Goal: Task Accomplishment & Management: Use online tool/utility

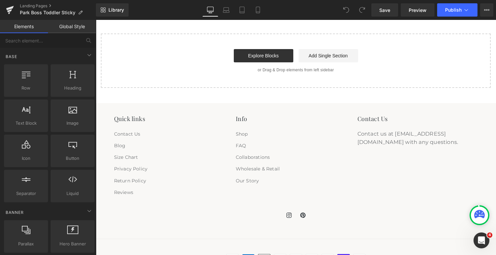
scroll to position [1778, 0]
click at [261, 50] on link "Explore Blocks" at bounding box center [264, 54] width 60 height 13
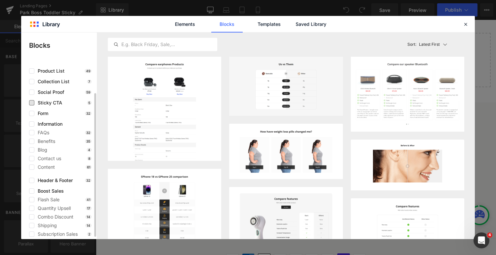
scroll to position [41, 0]
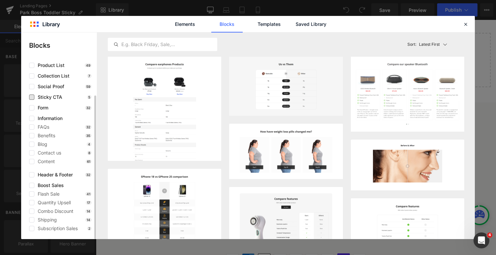
click at [49, 97] on span "Sticky CTA" at bounding box center [48, 96] width 28 height 5
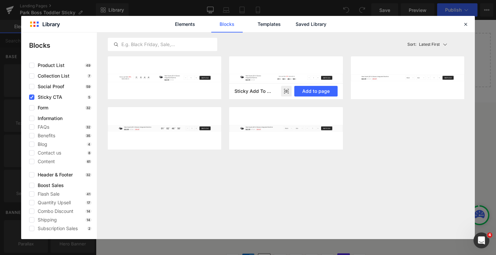
click at [286, 90] on icon at bounding box center [286, 91] width 4 height 3
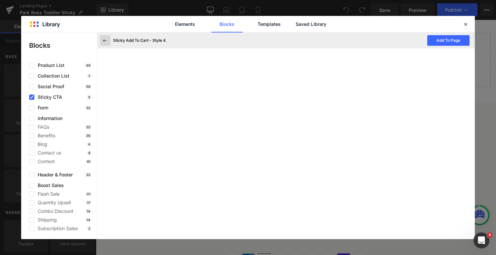
click at [102, 39] on icon at bounding box center [105, 40] width 6 height 6
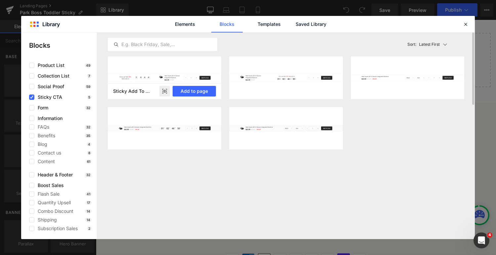
click at [167, 92] on rect at bounding box center [165, 91] width 11 height 11
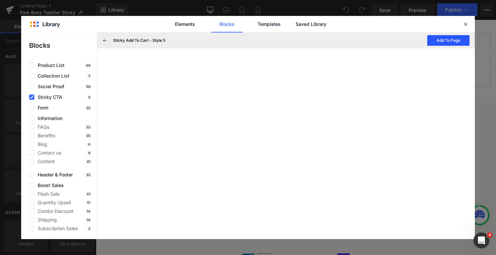
click at [438, 42] on button "Add To Page" at bounding box center [449, 40] width 42 height 11
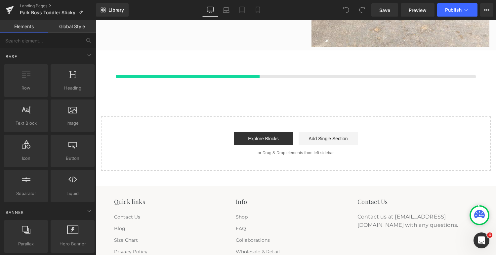
scroll to position [1725, 0]
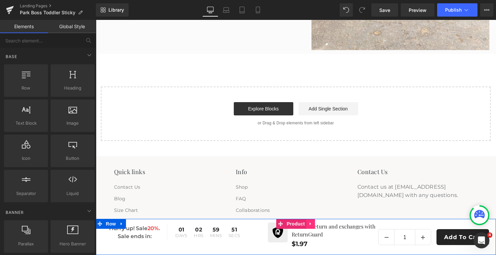
click at [311, 223] on icon at bounding box center [311, 223] width 5 height 5
click at [284, 224] on link "Product" at bounding box center [279, 223] width 30 height 10
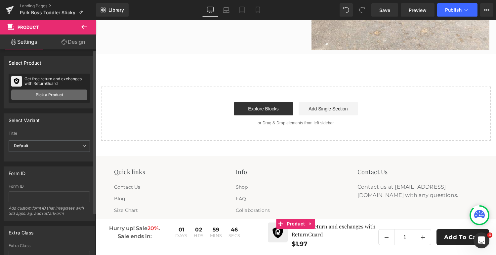
click at [60, 96] on link "Pick a Product" at bounding box center [49, 94] width 76 height 11
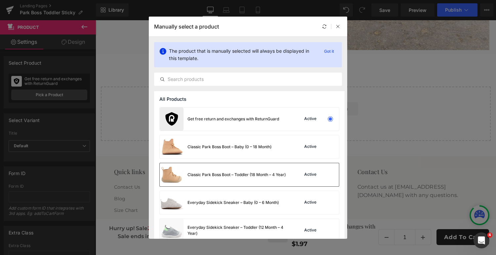
click at [288, 173] on div "Classic Park Boss Boot – Toddler (18 Month – 4 Year) Active" at bounding box center [249, 174] width 179 height 23
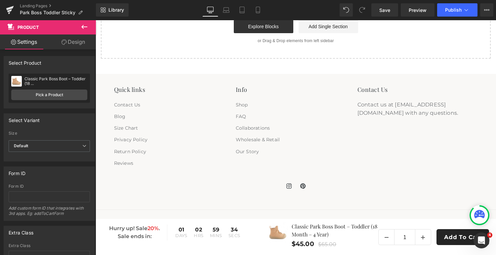
scroll to position [1807, 0]
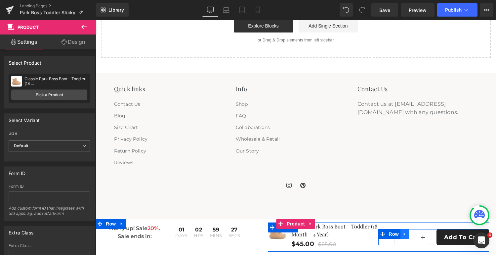
click at [406, 234] on icon at bounding box center [405, 233] width 5 height 5
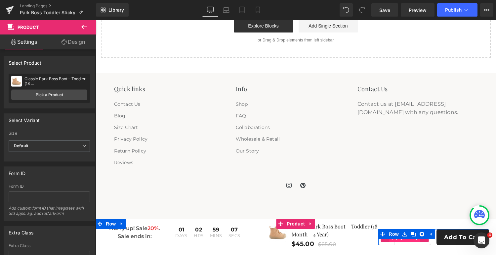
click at [408, 240] on span "(P) Quantity" at bounding box center [405, 237] width 31 height 10
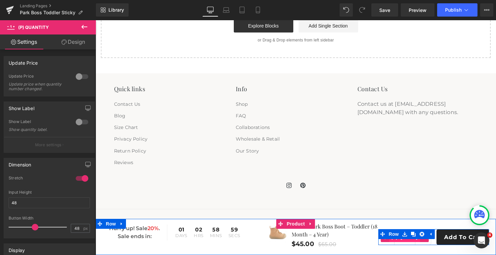
click at [403, 240] on span "(P) Quantity" at bounding box center [405, 237] width 31 height 10
click at [421, 241] on link at bounding box center [425, 237] width 9 height 10
click at [419, 241] on link at bounding box center [420, 237] width 9 height 10
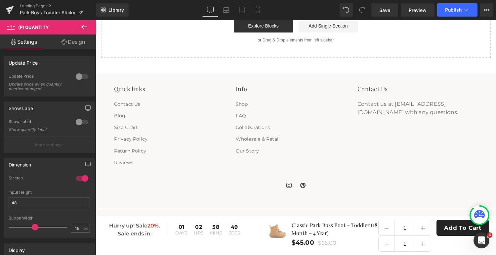
click at [86, 27] on icon at bounding box center [84, 27] width 6 height 4
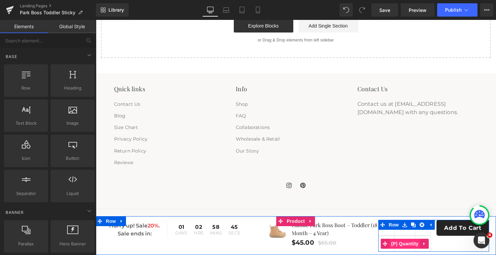
click at [409, 245] on span "(P) Quantity" at bounding box center [405, 243] width 31 height 10
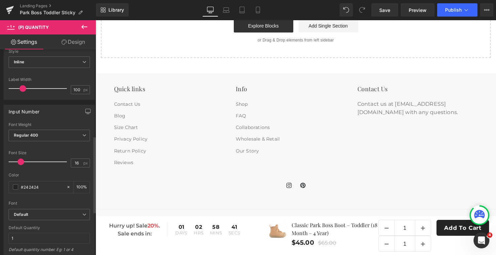
scroll to position [0, 0]
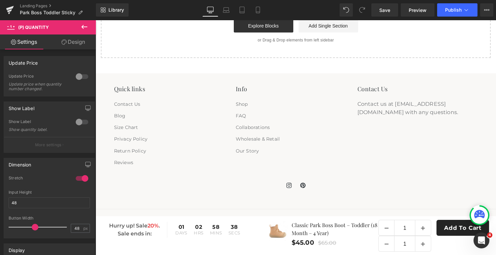
click at [84, 26] on icon at bounding box center [84, 27] width 8 height 8
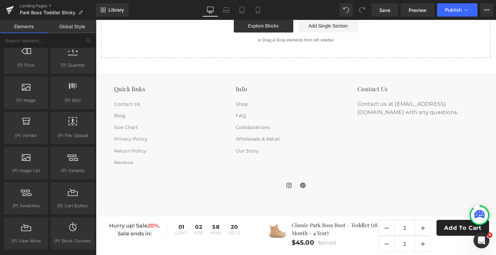
scroll to position [657, 0]
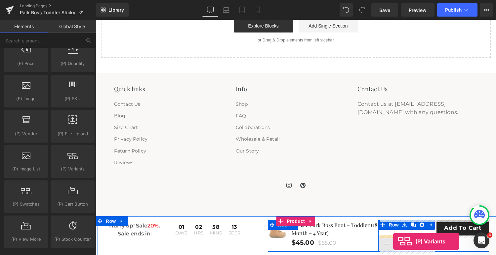
drag, startPoint x: 164, startPoint y: 172, endPoint x: 394, endPoint y: 241, distance: 239.9
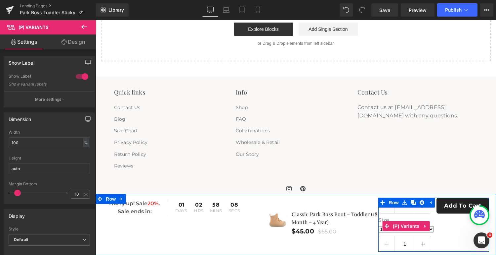
scroll to position [1807, 0]
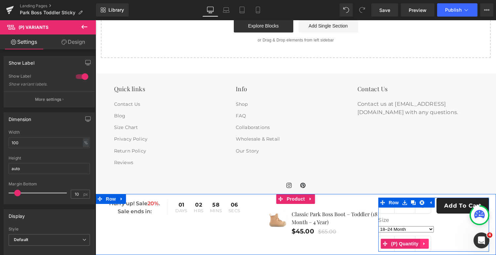
click at [425, 244] on icon at bounding box center [425, 243] width 5 height 5
click at [428, 244] on icon at bounding box center [429, 243] width 5 height 5
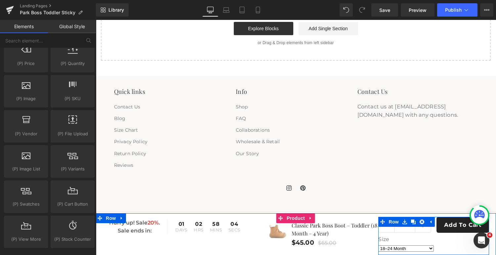
scroll to position [1804, 0]
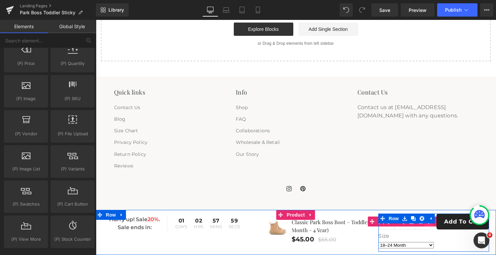
click at [429, 225] on link at bounding box center [429, 221] width 9 height 10
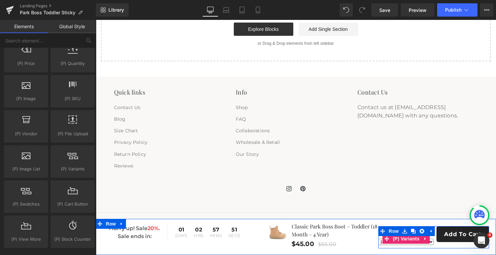
click at [407, 245] on div "Size 18–24 Month 2-3 Year 3-4 Year" at bounding box center [406, 238] width 55 height 19
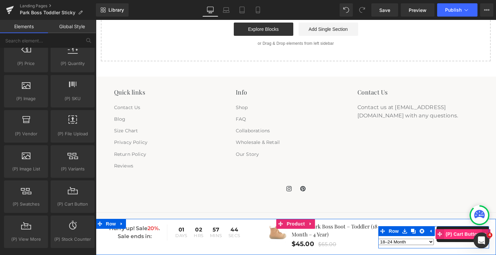
click at [457, 232] on span "(P) Cart Button" at bounding box center [463, 234] width 38 height 10
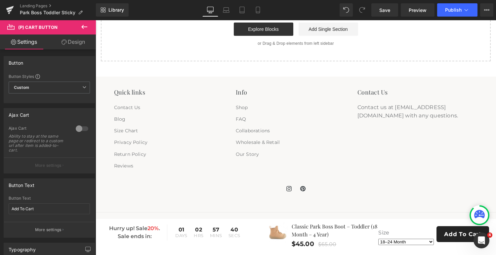
click at [76, 41] on link "Design" at bounding box center [73, 41] width 48 height 15
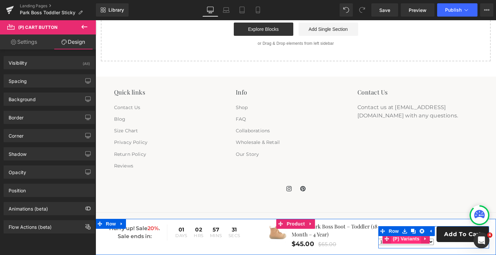
click at [410, 241] on span "(P) Variants" at bounding box center [407, 238] width 30 height 10
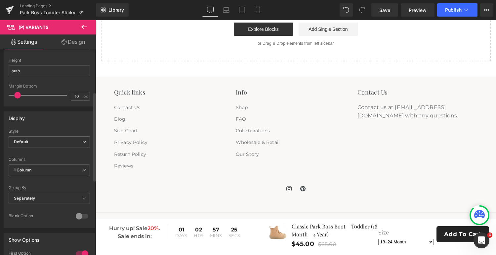
scroll to position [99, 0]
click at [83, 167] on icon at bounding box center [84, 169] width 4 height 4
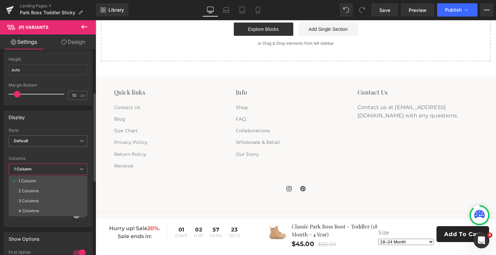
click at [81, 154] on div "Default Inline Style Default Default Inline 100px Label Width 100 px 1 Column 2…" at bounding box center [48, 177] width 88 height 99
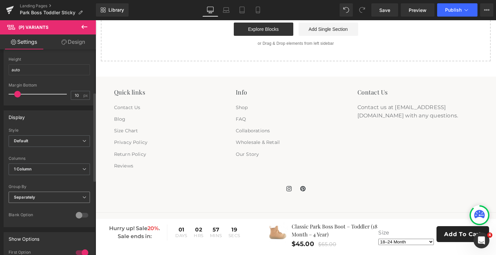
click at [82, 195] on icon at bounding box center [84, 197] width 4 height 4
click at [82, 182] on div "Default Inline Style Default Default Inline 100px Label Width 100 px 1 Column 2…" at bounding box center [48, 177] width 88 height 99
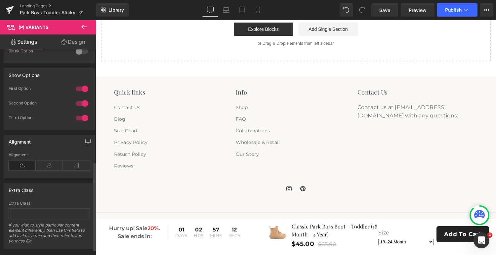
scroll to position [271, 0]
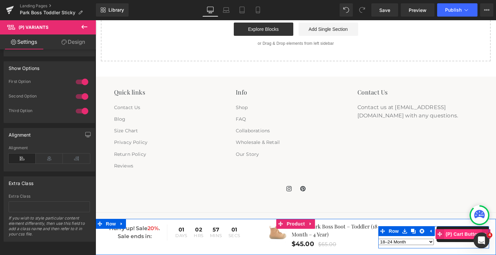
click at [457, 234] on span "(P) Cart Button" at bounding box center [463, 234] width 38 height 10
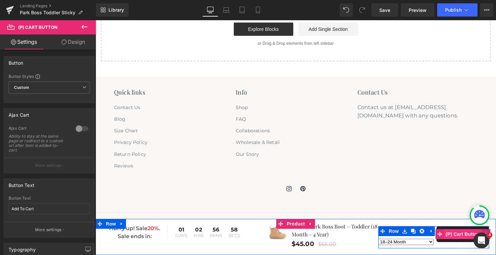
click at [459, 232] on span "(P) Cart Button" at bounding box center [463, 234] width 38 height 10
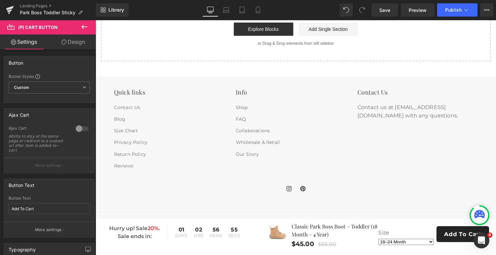
click at [75, 43] on link "Design" at bounding box center [73, 41] width 48 height 15
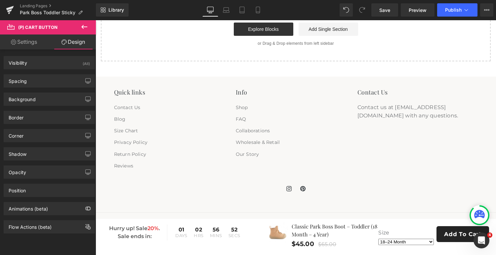
click at [20, 43] on link "Settings" at bounding box center [24, 41] width 48 height 15
type input "100"
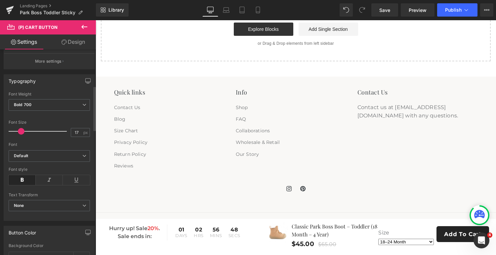
scroll to position [170, 0]
click at [60, 101] on span "Bold 700" at bounding box center [49, 103] width 81 height 12
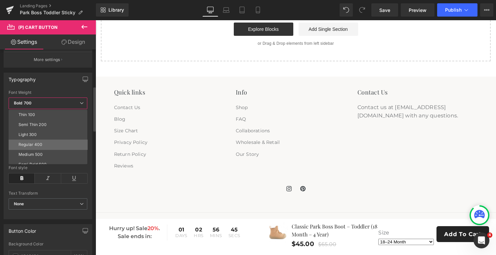
click at [49, 144] on li "Regular 400" at bounding box center [50, 144] width 82 height 10
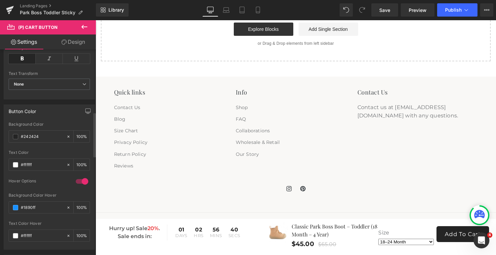
scroll to position [290, 0]
click at [51, 136] on input "#242424" at bounding box center [42, 135] width 42 height 7
drag, startPoint x: 51, startPoint y: 136, endPoint x: 23, endPoint y: 134, distance: 27.2
click at [23, 134] on input "#242424" at bounding box center [42, 135] width 42 height 7
type input "#00"
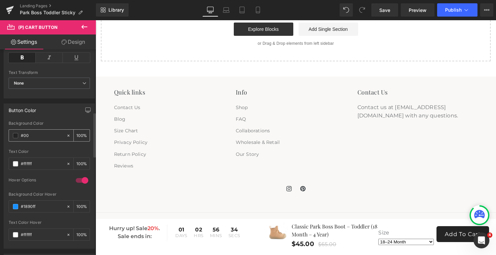
type input "0"
type input "#0000"
type input "100"
type input "#000000"
type input "100"
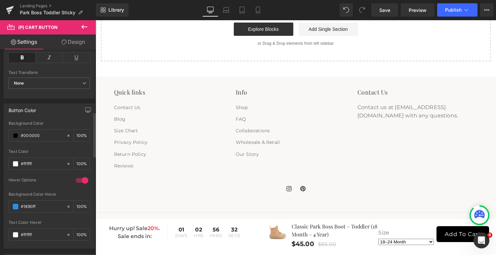
type input "#000000"
click at [59, 111] on div "Button Color" at bounding box center [49, 110] width 91 height 13
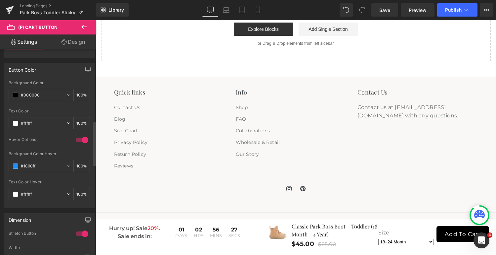
scroll to position [331, 0]
click at [46, 163] on input "#1890ff" at bounding box center [42, 165] width 42 height 7
drag, startPoint x: 44, startPoint y: 163, endPoint x: 21, endPoint y: 164, distance: 23.2
click at [21, 164] on input "#1890ff" at bounding box center [42, 165] width 42 height 7
paste input "0c3e4a"
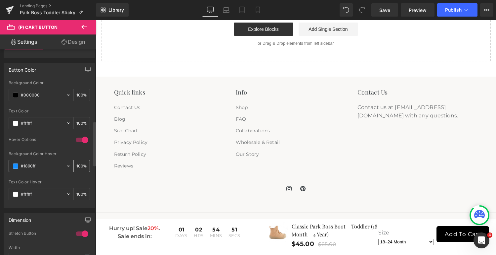
type input "#0c3e4a"
click at [394, 212] on div "Payment methods Amazon American Express Apple Pay Discover Google Pay Mastercar…" at bounding box center [296, 229] width 401 height 35
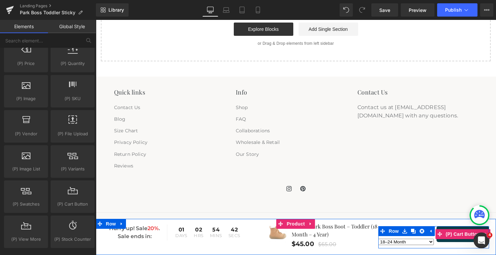
click at [451, 240] on button "Add To Cart" at bounding box center [463, 234] width 53 height 16
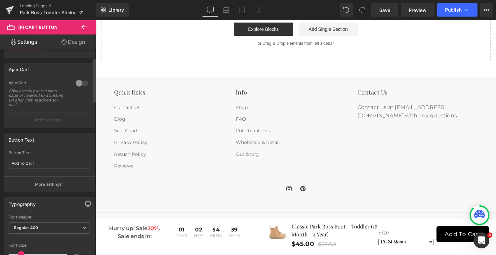
scroll to position [46, 0]
click at [82, 82] on div at bounding box center [82, 82] width 16 height 11
click at [67, 115] on button "More settings" at bounding box center [49, 119] width 91 height 16
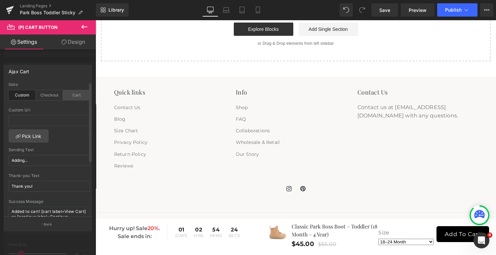
click at [73, 93] on div "Cart" at bounding box center [76, 95] width 27 height 10
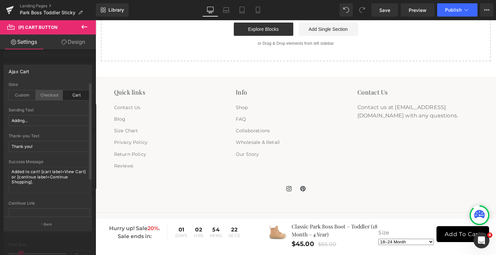
click at [50, 96] on div "Checkout" at bounding box center [49, 95] width 27 height 10
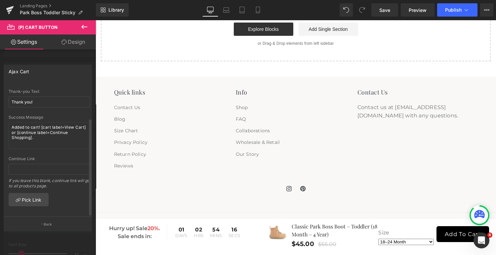
scroll to position [49, 0]
click at [60, 162] on input "text" at bounding box center [49, 167] width 81 height 11
click at [39, 192] on link "Pick Link" at bounding box center [29, 198] width 40 height 13
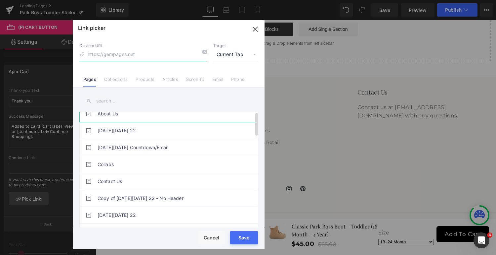
scroll to position [0, 0]
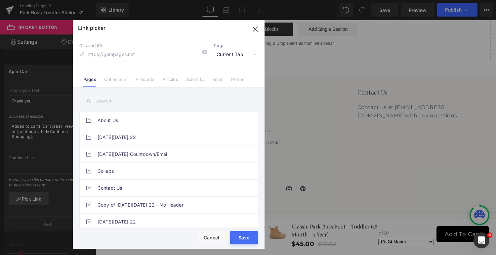
click at [255, 24] on icon "button" at bounding box center [255, 29] width 11 height 11
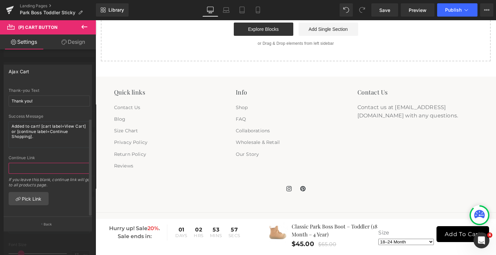
click at [49, 164] on input "text" at bounding box center [49, 167] width 81 height 11
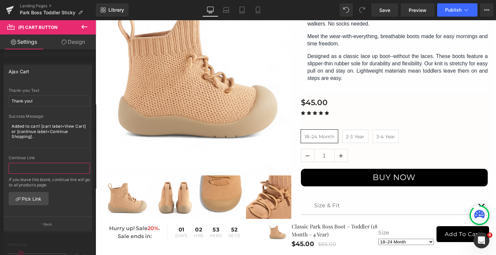
scroll to position [112, 0]
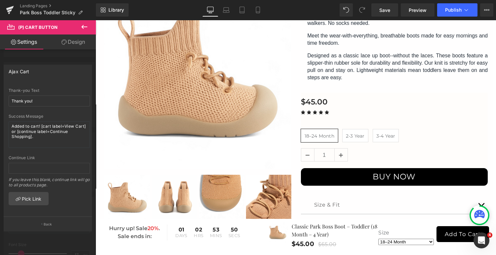
click at [331, 175] on div at bounding box center [296, 137] width 401 height 235
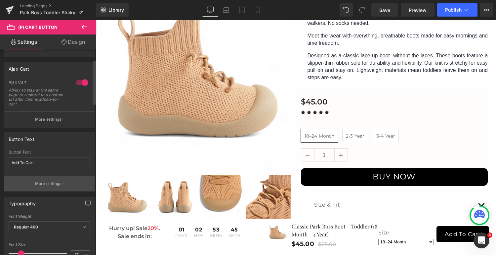
click at [78, 184] on button "More settings" at bounding box center [49, 183] width 91 height 16
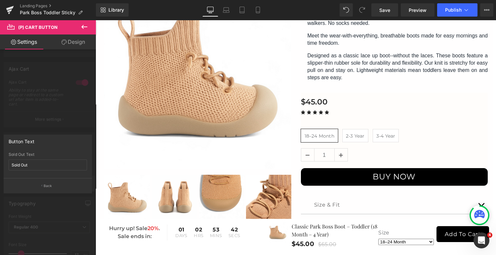
click at [78, 184] on button "Back" at bounding box center [48, 185] width 88 height 15
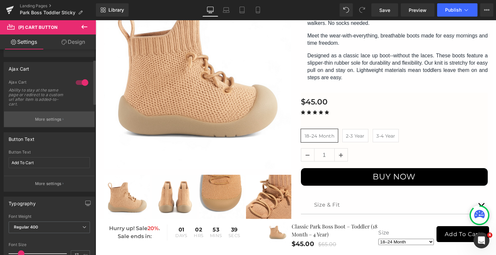
click at [68, 118] on button "More settings" at bounding box center [49, 119] width 91 height 16
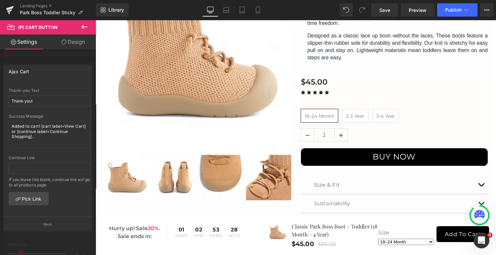
scroll to position [132, 0]
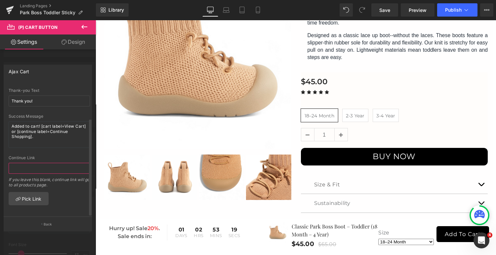
click at [40, 166] on input "text" at bounding box center [49, 167] width 81 height 11
paste input "/checkout"
type input "/checkout"
click at [351, 155] on div at bounding box center [296, 137] width 401 height 235
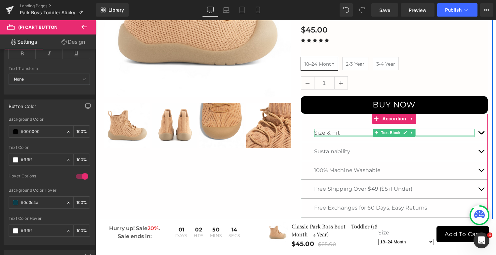
scroll to position [184, 0]
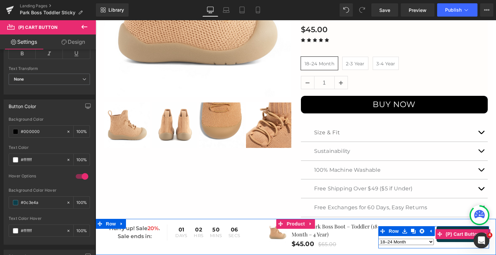
click at [445, 240] on button "Add To Cart" at bounding box center [463, 234] width 53 height 16
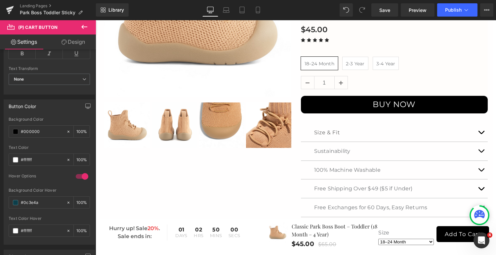
click at [81, 25] on icon at bounding box center [84, 27] width 8 height 8
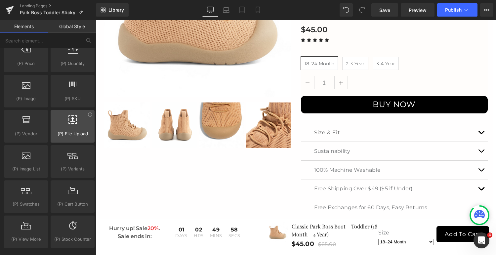
scroll to position [391, 0]
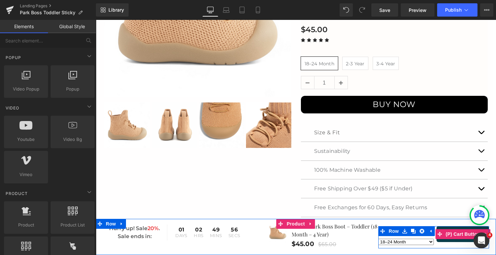
click at [453, 240] on button "Add To Cart" at bounding box center [463, 234] width 53 height 16
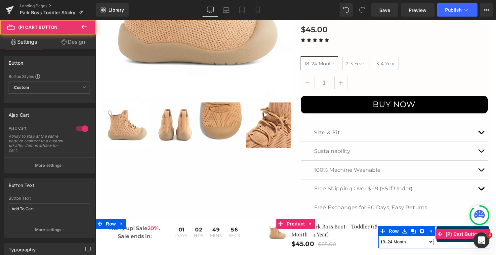
click at [453, 240] on button "Add To Cart" at bounding box center [463, 234] width 53 height 16
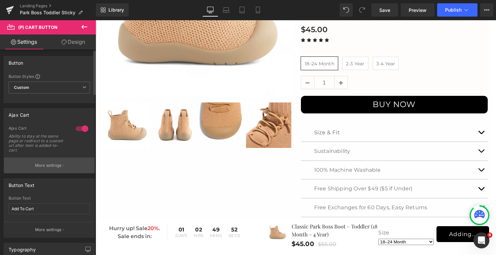
click at [67, 161] on button "More settings" at bounding box center [49, 165] width 91 height 16
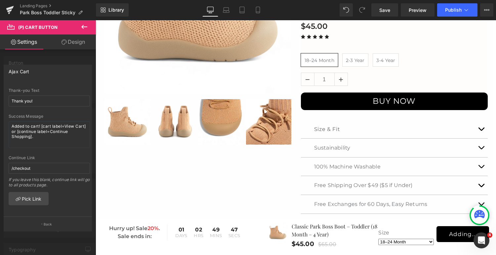
scroll to position [188, 0]
click at [149, 235] on div at bounding box center [296, 137] width 401 height 235
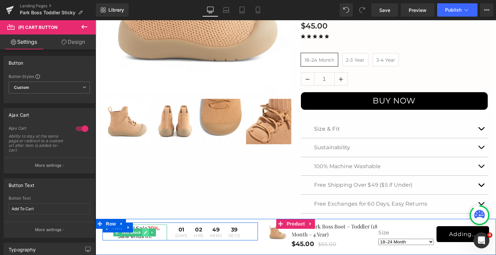
click at [145, 230] on icon at bounding box center [146, 232] width 4 height 4
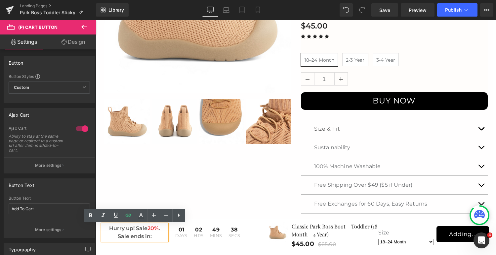
click at [157, 237] on p "Sale ends in:" at bounding box center [135, 236] width 65 height 8
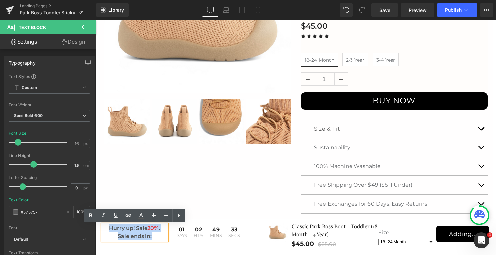
drag, startPoint x: 157, startPoint y: 237, endPoint x: 108, endPoint y: 229, distance: 49.9
click at [108, 229] on div "Hurry up! Sale 20% . Sale ends in:" at bounding box center [135, 232] width 65 height 16
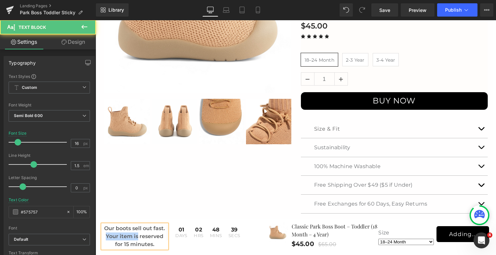
drag, startPoint x: 138, startPoint y: 234, endPoint x: 107, endPoint y: 238, distance: 32.0
click at [107, 238] on div "Our boots sell out fast. Your item is reserved for 15 minutes." at bounding box center [135, 236] width 65 height 24
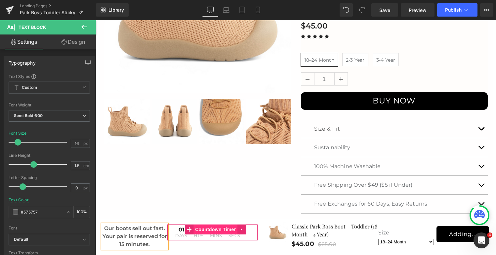
click at [211, 229] on span "Countdown Timer" at bounding box center [216, 229] width 44 height 10
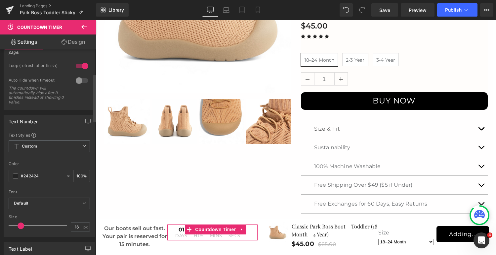
scroll to position [104, 0]
click at [44, 171] on input "#242424" at bounding box center [42, 173] width 42 height 7
drag, startPoint x: 42, startPoint y: 172, endPoint x: 21, endPoint y: 171, distance: 21.2
click at [21, 171] on input "#242424" at bounding box center [42, 173] width 42 height 7
type input "2727"
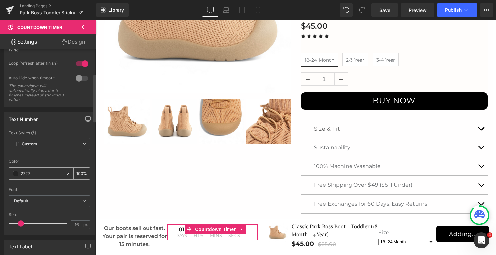
type input "47"
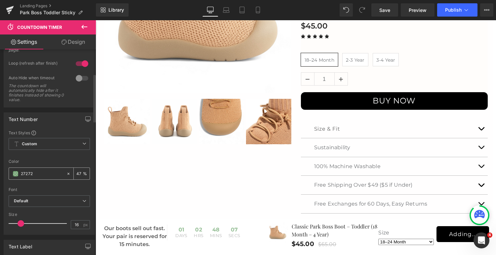
type input "272727"
type input "100"
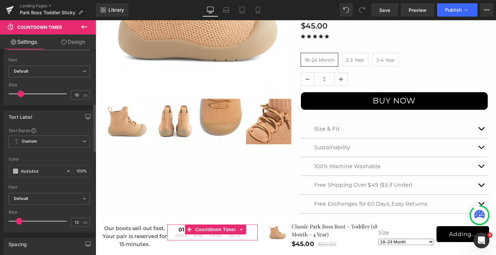
scroll to position [234, 0]
type input "#272727"
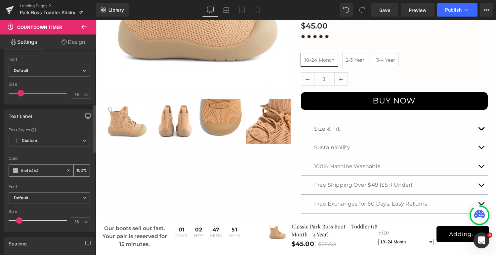
drag, startPoint x: 46, startPoint y: 167, endPoint x: 23, endPoint y: 166, distance: 22.9
click at [23, 166] on input "#b4b4b4" at bounding box center [42, 169] width 42 height 7
type input "#ccc"
type input "100"
type input "#cccccc"
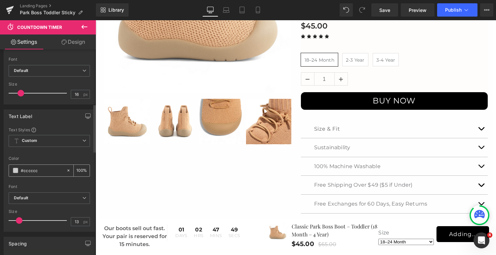
type input "100"
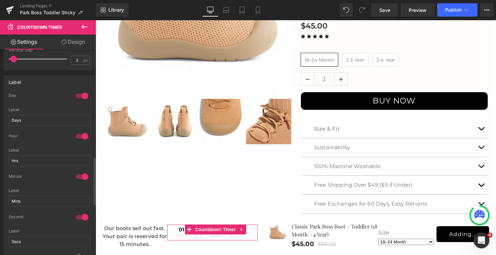
scroll to position [461, 0]
type input "#cccccc"
click at [81, 95] on div at bounding box center [82, 97] width 16 height 11
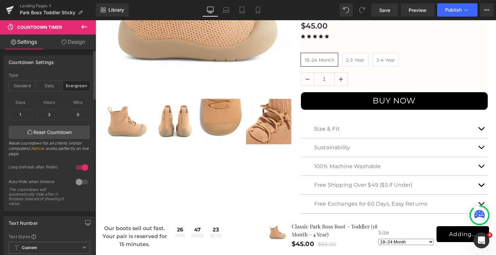
scroll to position [0, 0]
click at [27, 116] on input "1" at bounding box center [21, 115] width 24 height 11
type input "1"
type input "0"
click at [50, 113] on input "3" at bounding box center [49, 115] width 24 height 11
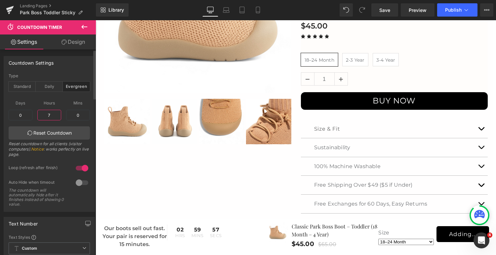
type input "75"
type input "3"
type input "31"
type input "1"
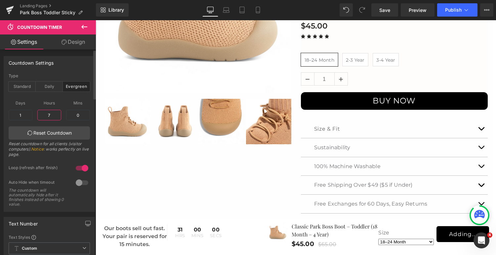
type input "75"
type input "3"
type input "7"
type input "1"
type input "74"
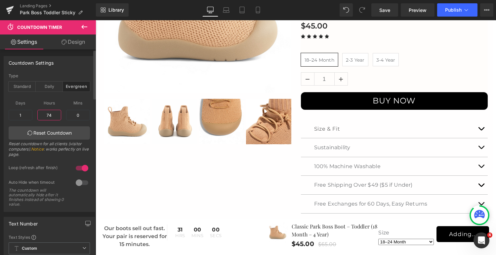
type input "3"
type input "2"
type input "21"
click at [81, 115] on input "0" at bounding box center [78, 115] width 24 height 11
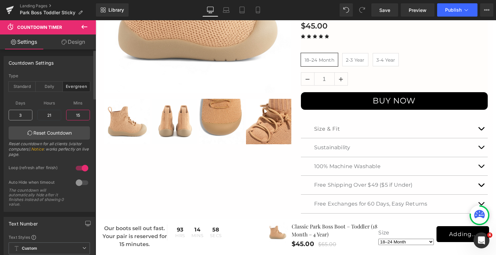
type input "15"
click at [27, 114] on input "3" at bounding box center [21, 115] width 24 height 11
type input "0"
click at [52, 114] on input "21" at bounding box center [49, 115] width 24 height 11
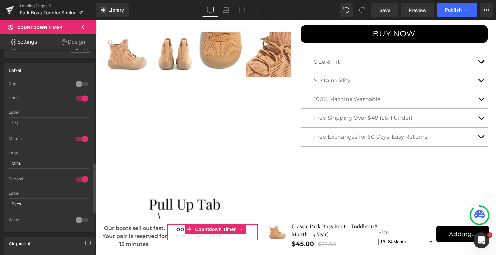
scroll to position [470, 0]
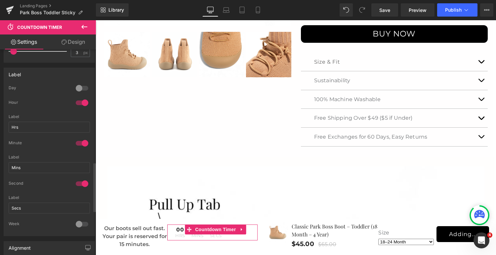
type input "0"
click at [82, 98] on div at bounding box center [82, 102] width 16 height 11
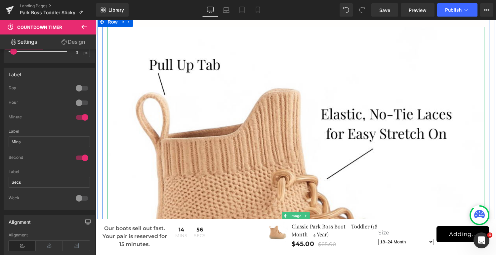
scroll to position [395, 0]
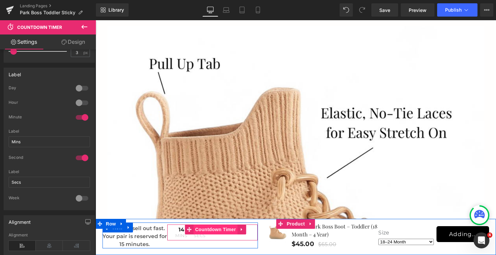
click at [217, 227] on span "Countdown Timer" at bounding box center [216, 229] width 44 height 10
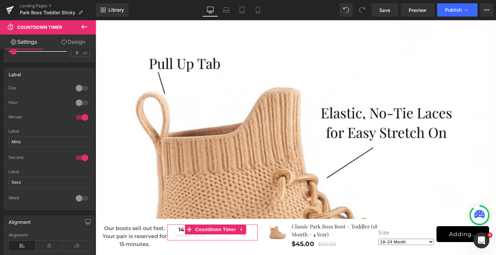
click at [68, 42] on link "Design" at bounding box center [73, 41] width 48 height 15
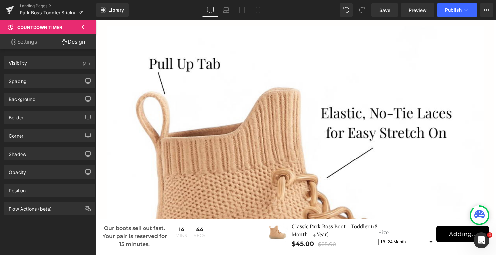
click at [83, 27] on icon at bounding box center [84, 27] width 8 height 8
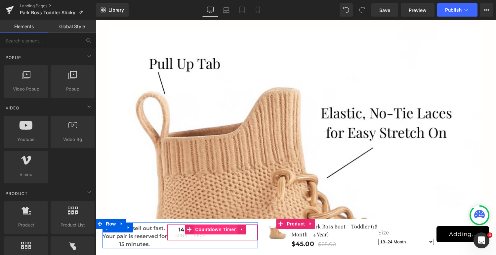
click at [206, 230] on span "Countdown Timer" at bounding box center [216, 229] width 44 height 10
click at [213, 228] on span "Countdown Timer" at bounding box center [216, 229] width 44 height 10
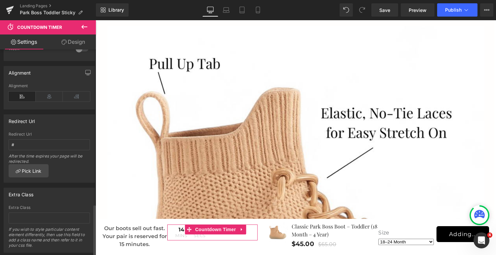
scroll to position [631, 0]
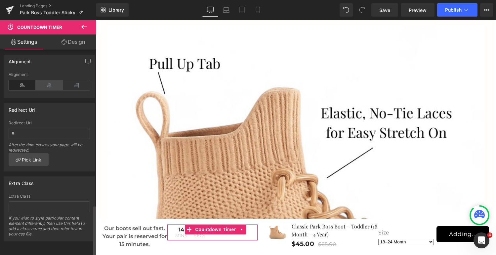
click at [49, 82] on icon at bounding box center [49, 85] width 27 height 10
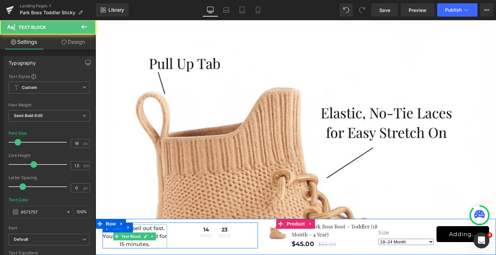
drag, startPoint x: 152, startPoint y: 244, endPoint x: 142, endPoint y: 246, distance: 9.9
click at [124, 239] on div "Our boots sell out fast. Your pair is reserved for 15 minutes. Text Block" at bounding box center [135, 236] width 65 height 24
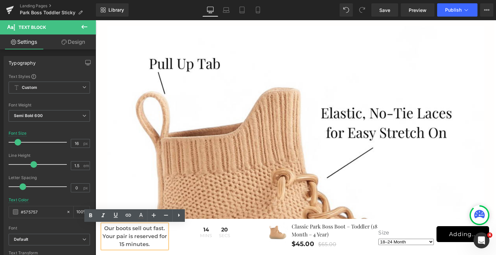
click at [162, 244] on div "Our boots sell out fast. Your pair is reserved for 15 minutes." at bounding box center [135, 236] width 65 height 24
drag, startPoint x: 162, startPoint y: 244, endPoint x: 113, endPoint y: 239, distance: 49.2
click at [113, 239] on div "Our boots sell out fast. Your pair is reserved for 15 minutes." at bounding box center [135, 236] width 65 height 24
click at [139, 240] on div "Our boots sell out fast. Your pair is reserved for 15 minutes." at bounding box center [135, 236] width 65 height 24
drag, startPoint x: 135, startPoint y: 236, endPoint x: 103, endPoint y: 237, distance: 32.1
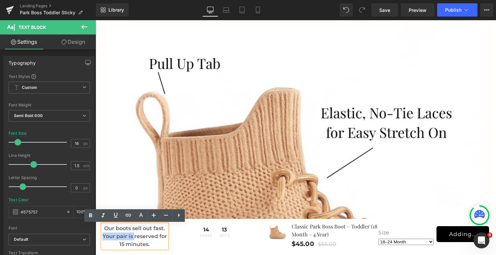
click at [103, 237] on div "Our boots sell out fast. Your pair is reserved for 15 minutes." at bounding box center [135, 236] width 65 height 24
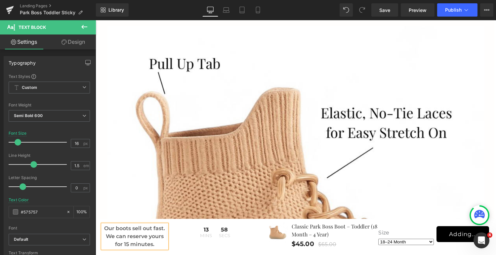
drag, startPoint x: 161, startPoint y: 243, endPoint x: 99, endPoint y: 229, distance: 63.7
click at [99, 229] on div "Our boots sell out fast. We can reserve yours for 15 minutes. Text Block 13 Min…" at bounding box center [180, 235] width 165 height 26
click at [53, 116] on span "Semi Bold 600" at bounding box center [49, 116] width 81 height 12
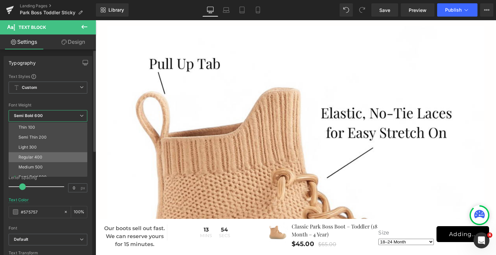
click at [48, 155] on li "Regular 400" at bounding box center [50, 157] width 82 height 10
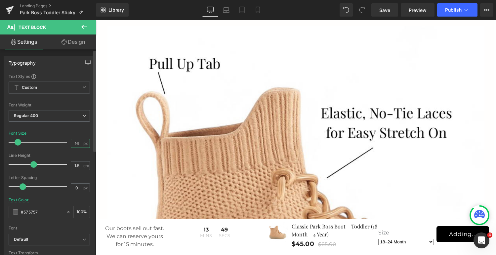
click at [78, 142] on input "16" at bounding box center [77, 143] width 12 height 8
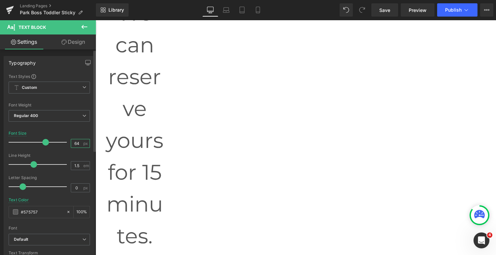
type input "6"
type input "14"
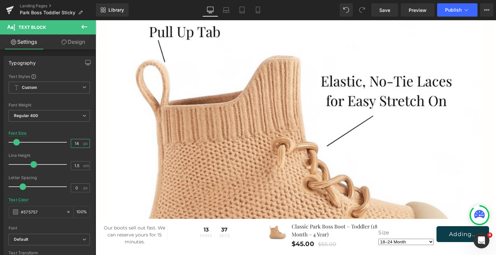
scroll to position [472, 0]
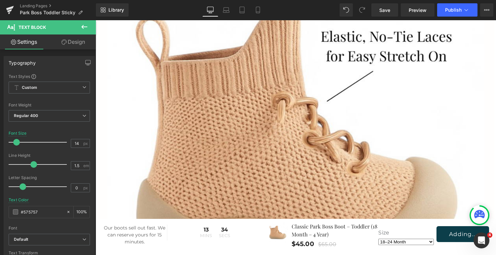
click at [455, 231] on div "Adding... (P) Cart Button" at bounding box center [463, 234] width 53 height 16
click at [455, 231] on span "(P) Cart Button" at bounding box center [463, 234] width 30 height 8
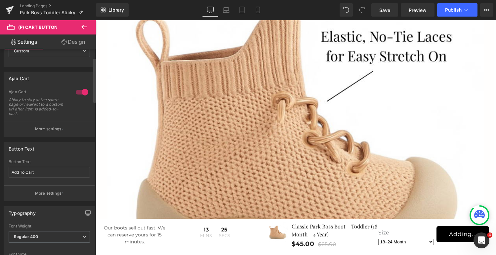
scroll to position [37, 0]
click at [52, 167] on input "Add To Cart" at bounding box center [49, 171] width 81 height 11
click at [71, 189] on button "More settings" at bounding box center [49, 193] width 91 height 16
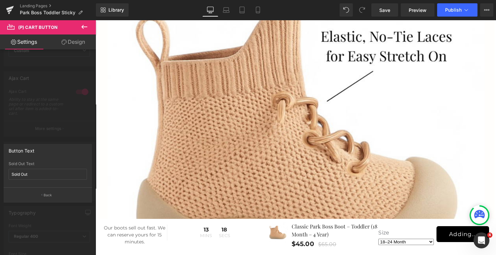
click at [55, 118] on div at bounding box center [48, 139] width 96 height 238
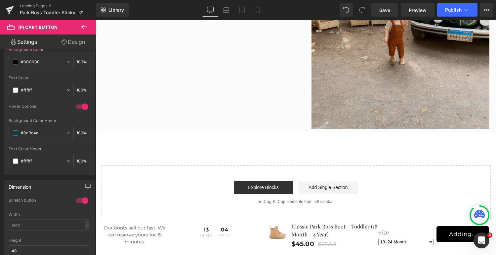
scroll to position [1656, 0]
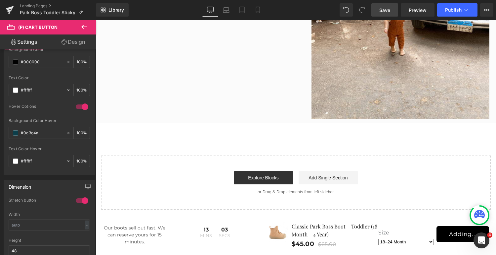
click at [387, 5] on link "Save" at bounding box center [385, 9] width 27 height 13
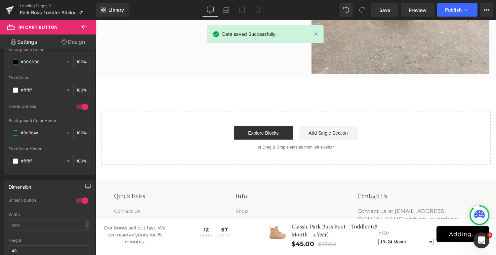
scroll to position [1701, 0]
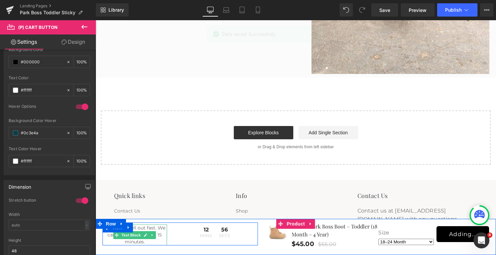
click at [151, 227] on div "Our boots sell out fast. We can reserve yours for 15 minutes." at bounding box center [135, 234] width 65 height 21
click at [158, 228] on div "Our boots sell out fast. We can reserve yours for 15 minutes." at bounding box center [135, 234] width 65 height 21
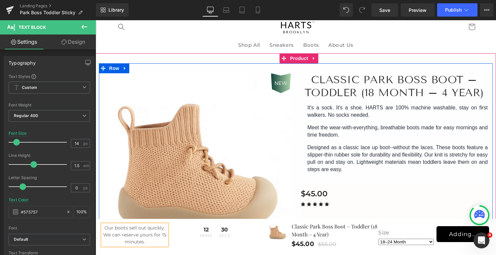
scroll to position [0, 0]
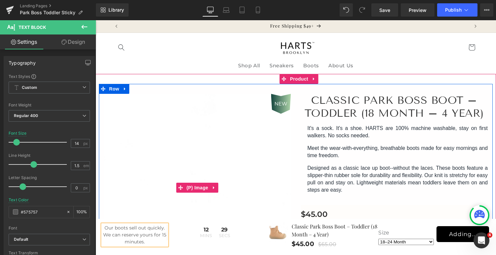
click at [282, 106] on span "NEW" at bounding box center [281, 104] width 13 height 8
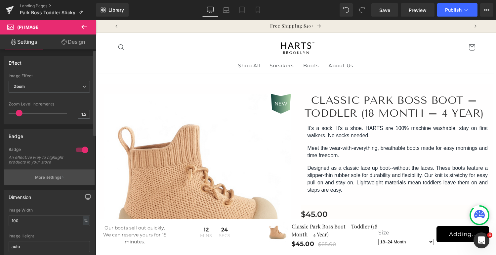
click at [63, 177] on button "More settings" at bounding box center [49, 177] width 91 height 16
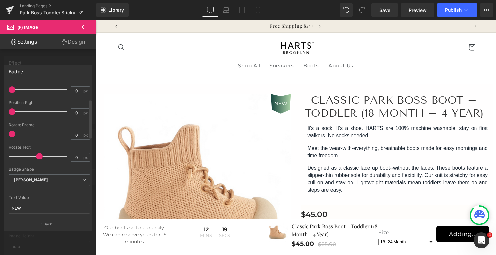
scroll to position [62, 0]
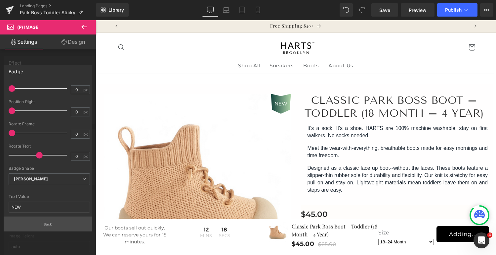
click at [55, 221] on button "Back" at bounding box center [48, 223] width 88 height 15
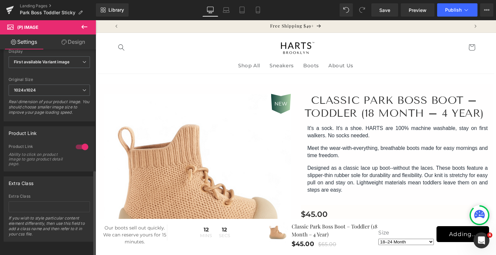
scroll to position [0, 0]
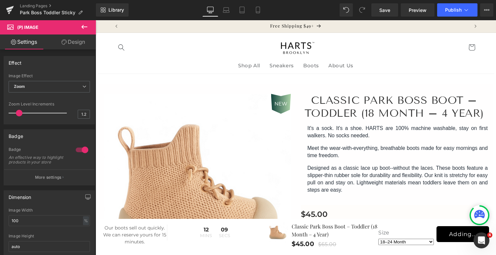
click at [80, 45] on link "Design" at bounding box center [73, 41] width 48 height 15
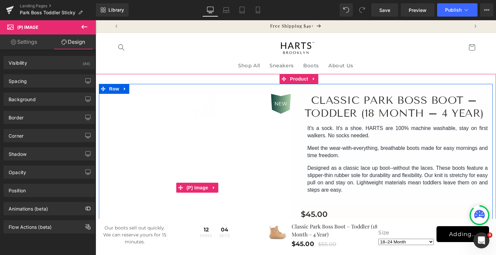
click at [282, 105] on span "NEW" at bounding box center [281, 103] width 13 height 6
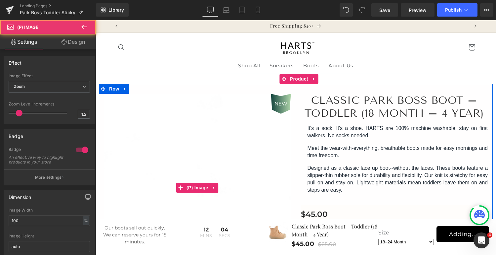
click at [278, 109] on div "NEW" at bounding box center [281, 104] width 20 height 20
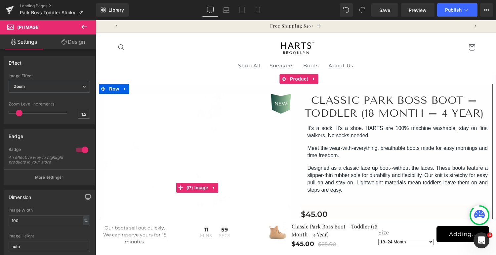
click at [278, 105] on span "NEW" at bounding box center [281, 103] width 13 height 6
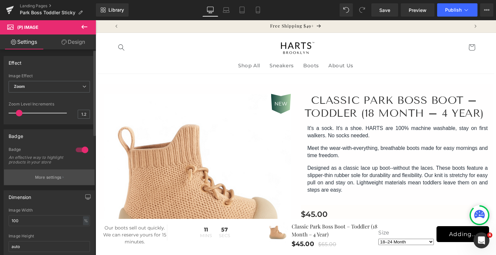
click at [53, 180] on p "More settings" at bounding box center [48, 177] width 26 height 6
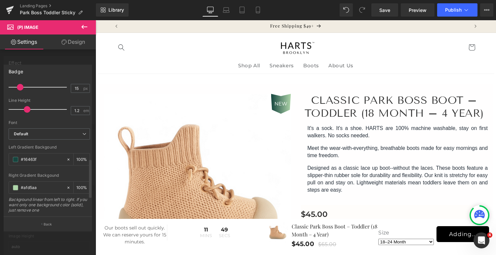
scroll to position [262, 0]
click at [47, 156] on input "#16463f" at bounding box center [42, 158] width 42 height 7
drag, startPoint x: 47, startPoint y: 156, endPoint x: 11, endPoint y: 157, distance: 36.8
click at [11, 157] on div "#16463f" at bounding box center [37, 159] width 57 height 12
paste input "/checkout"
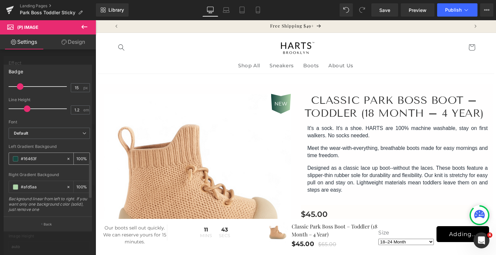
type input "/checkout"
type input "0"
type input "/"
click at [387, 12] on span "Save" at bounding box center [385, 10] width 11 height 7
click at [282, 107] on div at bounding box center [296, 137] width 401 height 235
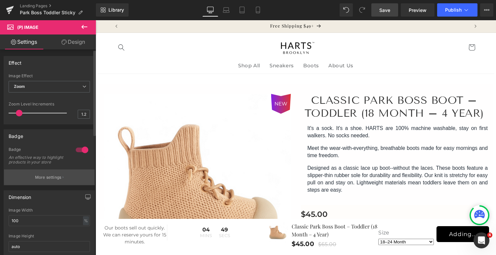
click at [55, 180] on p "More settings" at bounding box center [48, 177] width 26 height 6
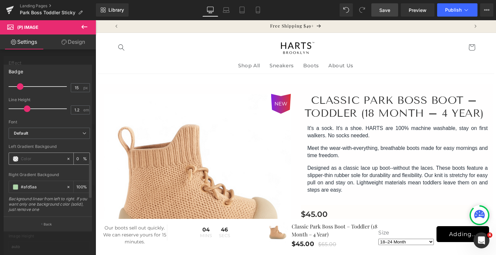
click at [43, 159] on input "text" at bounding box center [42, 158] width 42 height 7
paste input "#0c3e4a"
type input "#0c3e4a"
type input "100"
type input "#0c3e4a"
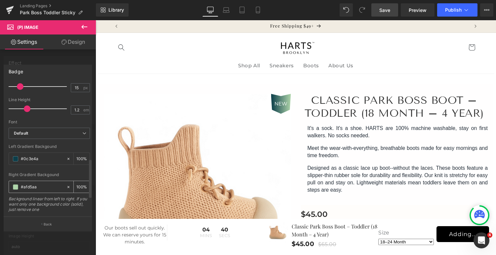
click at [42, 187] on input "#afd5aa" at bounding box center [42, 186] width 42 height 7
click at [383, 61] on div at bounding box center [296, 137] width 401 height 235
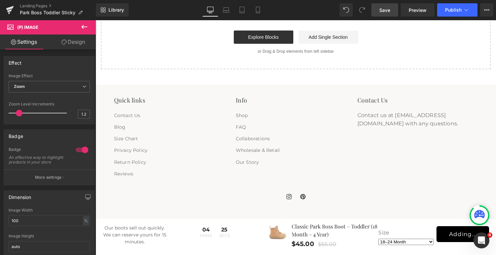
scroll to position [1807, 0]
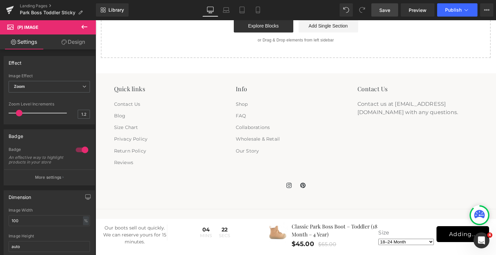
click at [385, 9] on span "Save" at bounding box center [385, 10] width 11 height 7
click at [382, 10] on span "Save" at bounding box center [385, 10] width 11 height 7
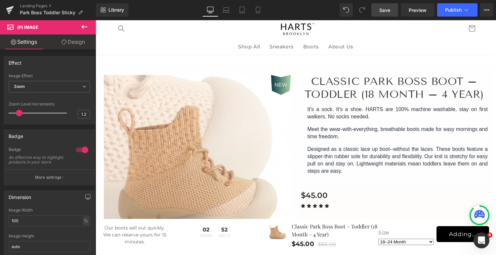
scroll to position [0, 0]
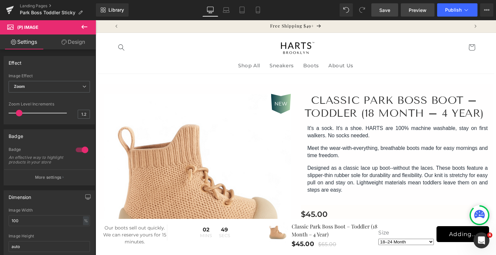
click at [420, 10] on span "Preview" at bounding box center [418, 10] width 18 height 7
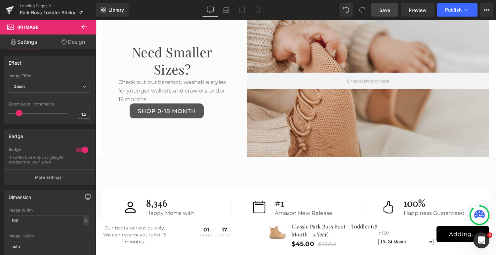
scroll to position [1296, 0]
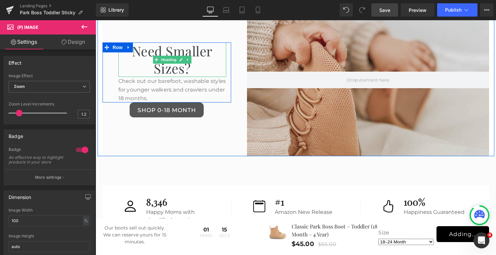
click at [165, 46] on h1 "Need Smaller Sizes?" at bounding box center [172, 59] width 108 height 34
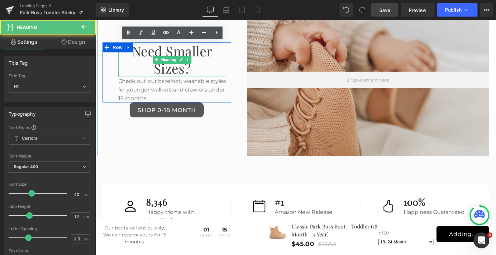
click at [181, 59] on h1 "Need Smaller Sizes?" at bounding box center [172, 59] width 108 height 34
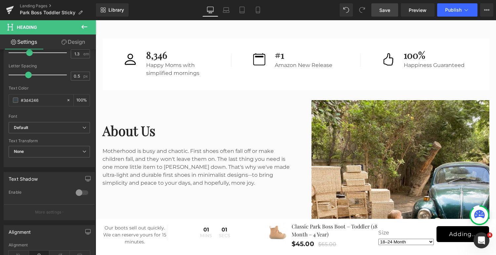
scroll to position [1448, 0]
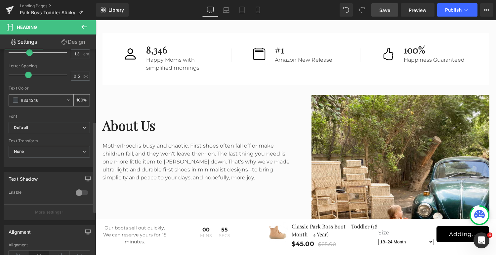
click at [51, 99] on input "#3d4246" at bounding box center [42, 99] width 42 height 7
drag, startPoint x: 51, startPoint y: 99, endPoint x: 23, endPoint y: 99, distance: 28.5
click at [23, 99] on input "#3d4246" at bounding box center [42, 99] width 42 height 7
type input "#2727"
type input "47"
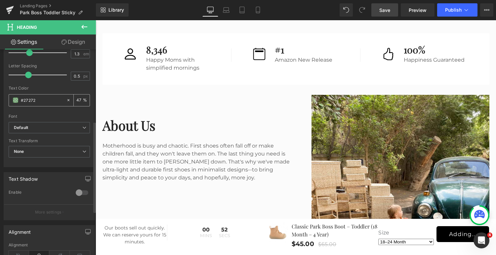
type input "#272727"
type input "100"
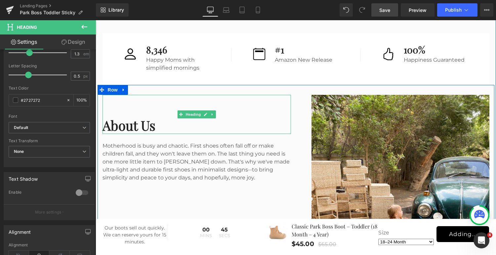
type input "#27272727"
type input "15"
type input "#2727272"
type input "0"
type input "#272727"
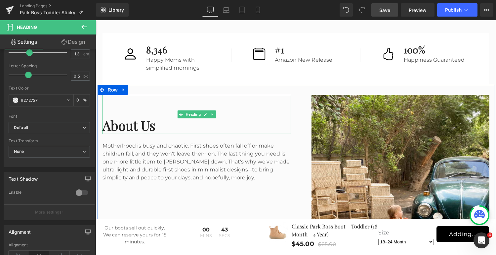
type input "100"
click at [152, 126] on h2 "About Us" at bounding box center [197, 124] width 189 height 17
click at [176, 126] on h2 "About Us" at bounding box center [197, 124] width 189 height 17
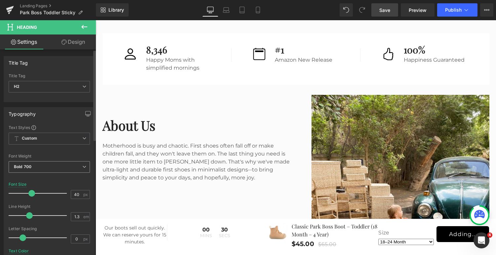
click at [37, 163] on span "Bold 700" at bounding box center [49, 167] width 81 height 12
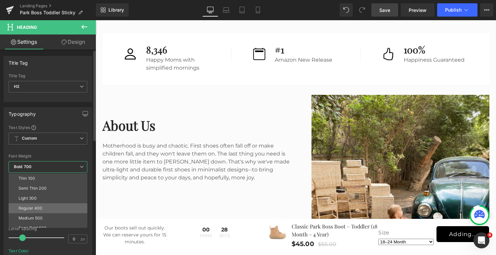
click at [35, 208] on div "Regular 400" at bounding box center [31, 208] width 24 height 5
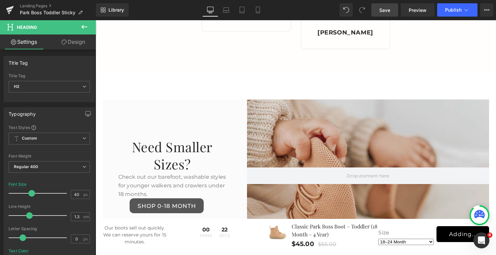
scroll to position [1201, 0]
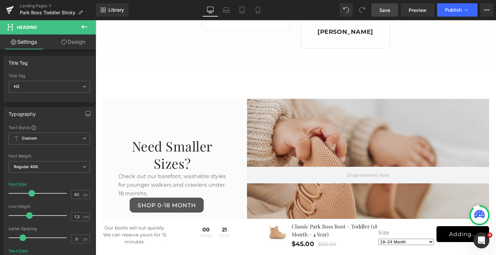
click at [174, 161] on h1 "Need Smaller Sizes?" at bounding box center [172, 154] width 108 height 34
click at [178, 146] on h1 "Need Smaller Sizes?" at bounding box center [172, 154] width 108 height 34
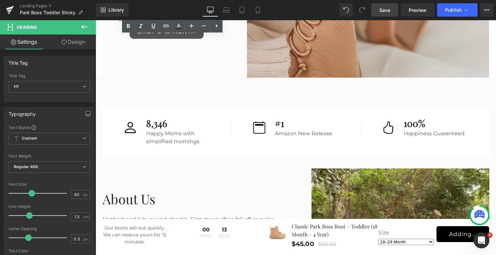
scroll to position [1376, 0]
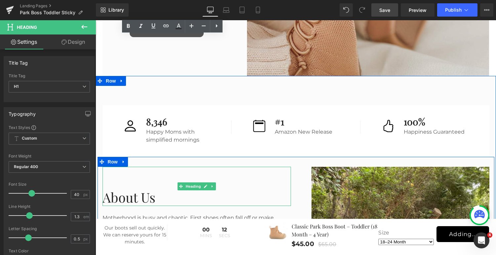
click at [133, 196] on h2 "About Us" at bounding box center [197, 196] width 189 height 17
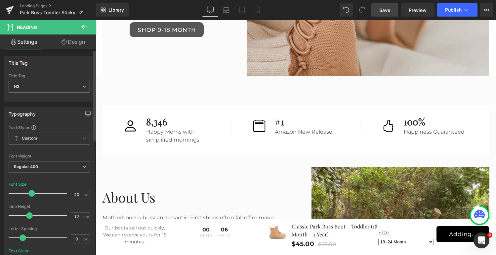
click at [43, 86] on span "H2" at bounding box center [49, 87] width 81 height 12
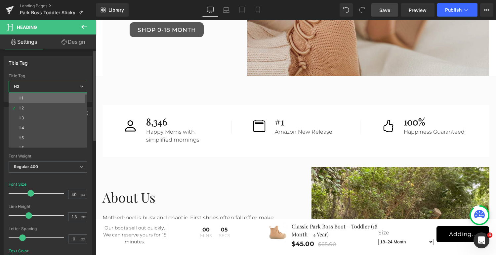
click at [36, 96] on li "H1" at bounding box center [50, 98] width 82 height 10
type input "24"
type input "1.4"
type input "2.4"
type input "#1b100e"
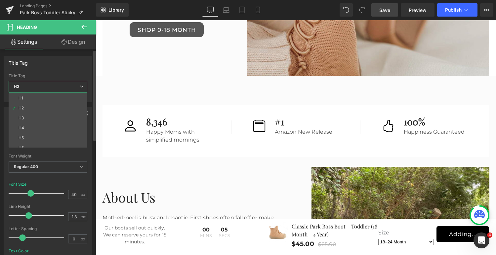
type input "100"
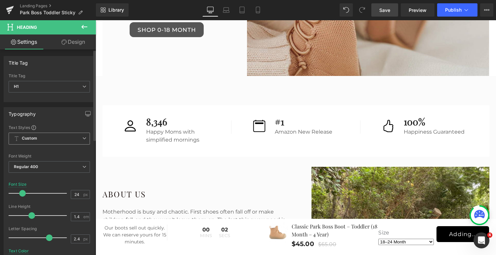
click at [34, 135] on b "Custom" at bounding box center [29, 138] width 15 height 6
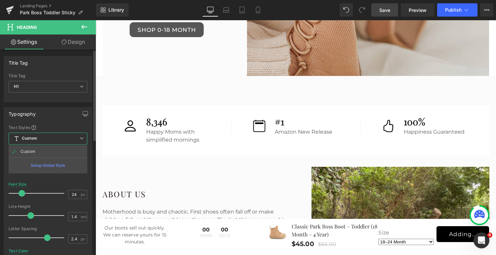
click at [53, 112] on div "Typography" at bounding box center [48, 113] width 88 height 13
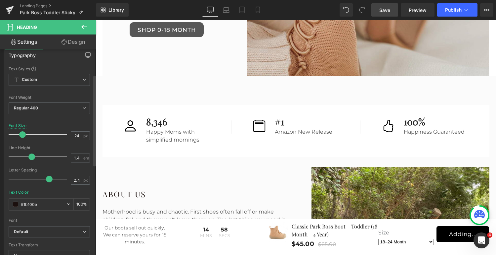
scroll to position [63, 0]
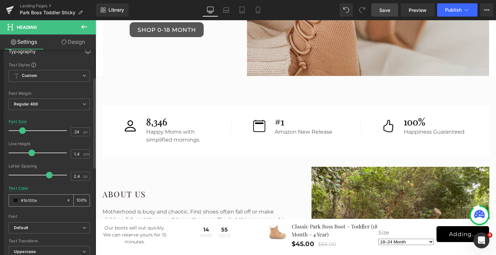
drag, startPoint x: 42, startPoint y: 198, endPoint x: 19, endPoint y: 198, distance: 22.5
click at [19, 198] on div "#1b100e" at bounding box center [37, 200] width 57 height 12
type input "27"
type input "0"
type input "2727"
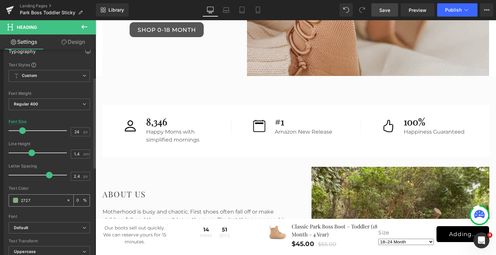
type input "47"
type input "272727"
type input "100"
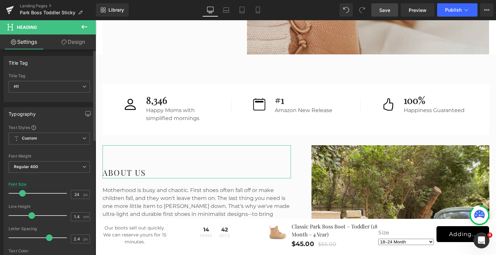
scroll to position [0, 0]
click at [63, 87] on span "H1" at bounding box center [49, 86] width 81 height 12
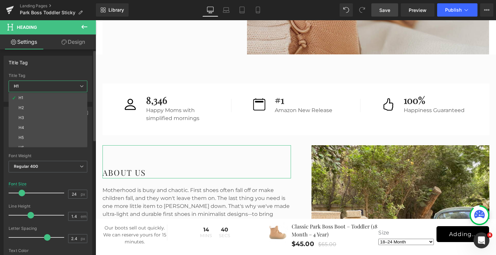
type input "#272727"
click at [53, 107] on li "H2" at bounding box center [50, 108] width 82 height 10
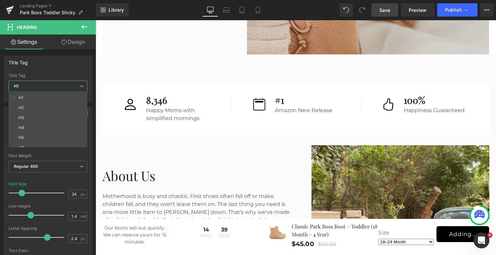
type input "40"
type input "1.3"
type input "0"
type input "#242424"
type input "100"
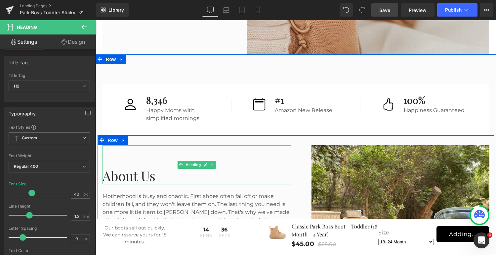
click at [159, 181] on h2 "About Us" at bounding box center [197, 175] width 189 height 17
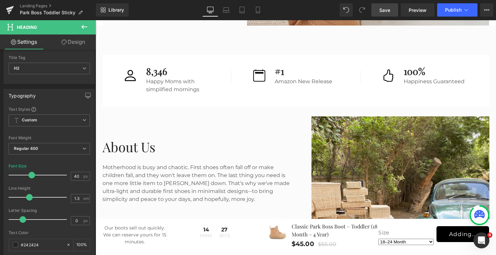
scroll to position [1429, 0]
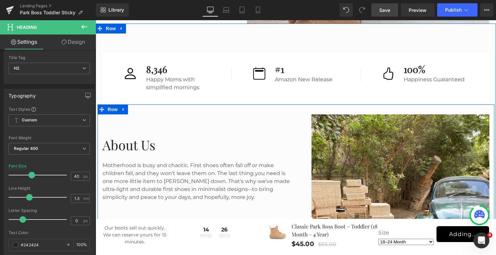
click at [296, 175] on div "Image" at bounding box center [395, 230] width 199 height 232
click at [192, 192] on div "Motherhood is busy and chaotic. First shoes often fall off or make children fal…" at bounding box center [197, 177] width 189 height 48
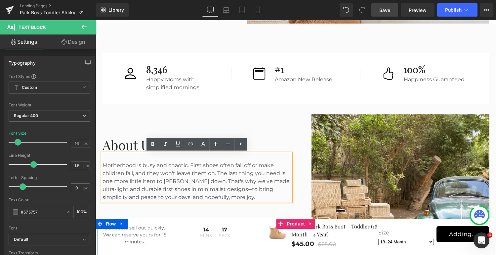
click at [148, 249] on div "Our boots sell out quickly. We can reserve yours for 15 minutes. Text Block 14 …" at bounding box center [296, 236] width 397 height 36
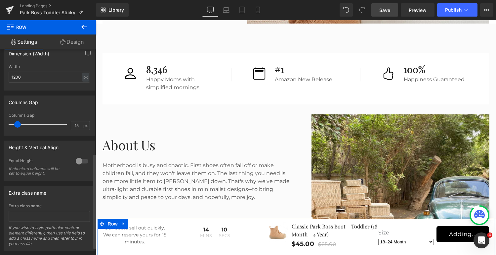
scroll to position [241, 0]
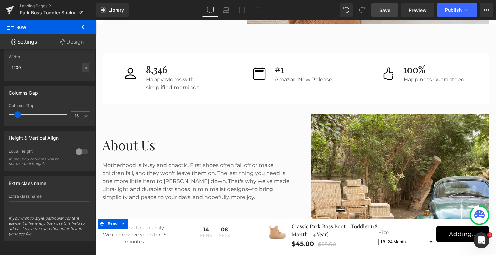
click at [75, 41] on link "Design" at bounding box center [72, 41] width 48 height 15
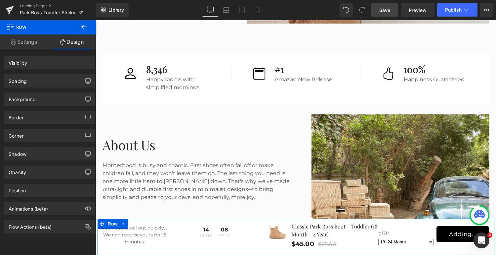
click at [46, 99] on div "Background" at bounding box center [49, 99] width 91 height 13
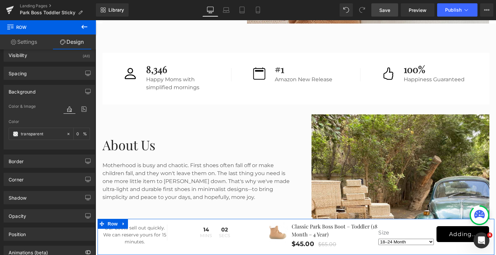
scroll to position [8, 0]
type input "f9f8"
type input "53"
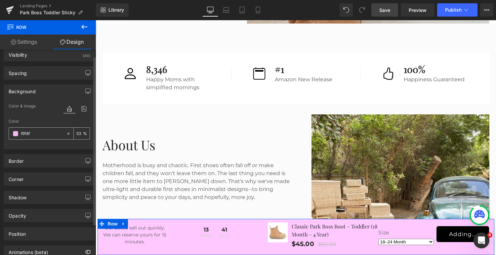
type input "f9f8f6"
type input "100"
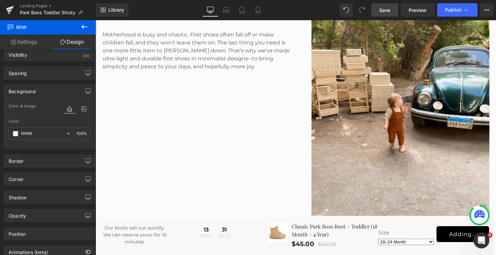
scroll to position [1560, 0]
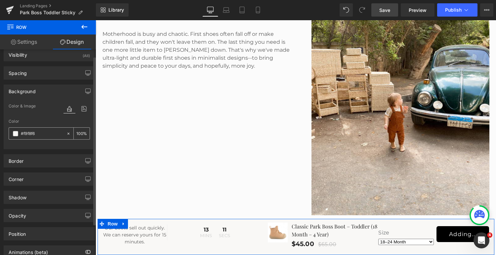
paste input "6f3ec"
type input "#f6f3ec"
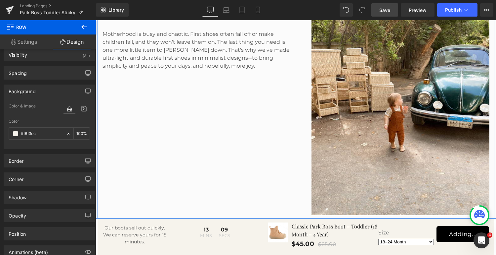
click at [135, 151] on div "Image About Us Heading Motherhood is busy and chaotic. First shoes often fall o…" at bounding box center [296, 95] width 397 height 245
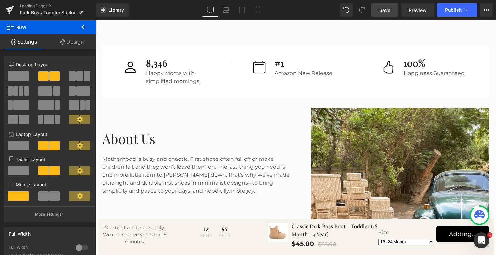
scroll to position [1439, 0]
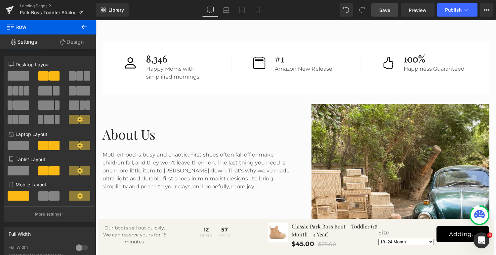
click at [211, 181] on div "Motherhood is busy and chaotic. First shoes often fall off or make children fal…" at bounding box center [197, 167] width 189 height 48
click at [218, 186] on div "Motherhood is busy and chaotic. First shoes often fall off or make children fal…" at bounding box center [197, 167] width 189 height 48
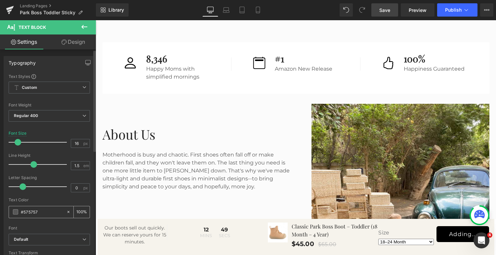
drag, startPoint x: 45, startPoint y: 213, endPoint x: 24, endPoint y: 211, distance: 20.6
click at [24, 211] on input "#575757" at bounding box center [42, 211] width 42 height 7
type input "#2727"
type input "47"
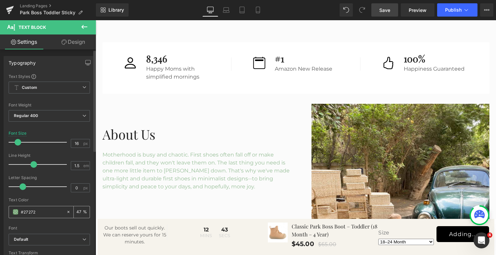
type input "#272727"
type input "100"
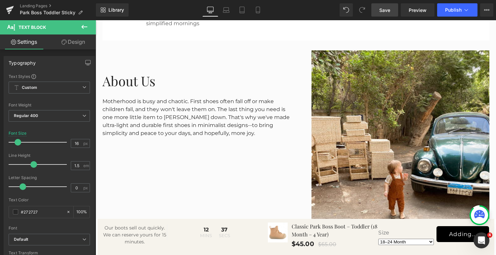
scroll to position [1495, 0]
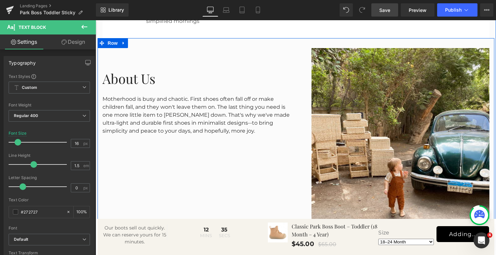
click at [297, 91] on div "Image" at bounding box center [395, 164] width 199 height 232
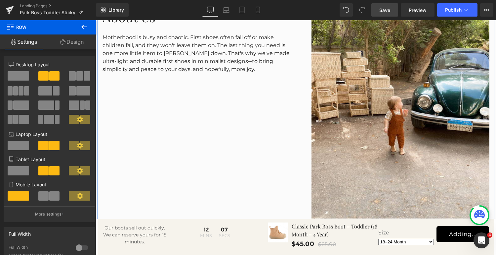
scroll to position [1502, 0]
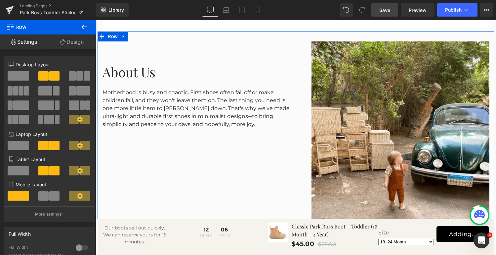
click at [72, 43] on link "Design" at bounding box center [72, 41] width 48 height 15
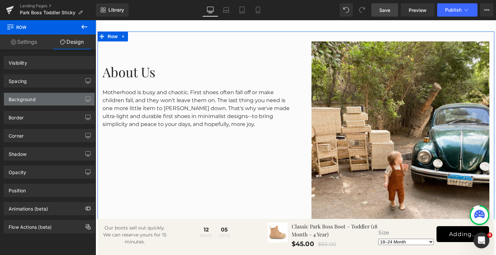
click at [49, 98] on div "Background" at bounding box center [49, 99] width 91 height 13
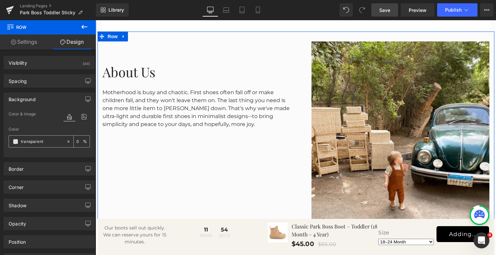
paste input "#eae4d9"
type input "#eae4d9"
type input "100"
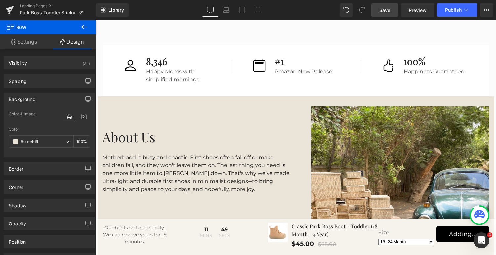
scroll to position [1435, 0]
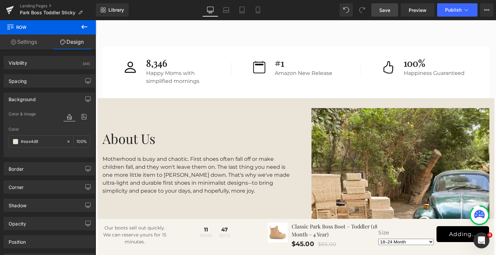
click at [197, 180] on div "Motherhood is busy and chaotic. First shoes often fall off or make children fal…" at bounding box center [197, 171] width 189 height 48
click at [209, 180] on div "Motherhood is busy and chaotic. First shoes often fall off or make children fal…" at bounding box center [197, 171] width 189 height 48
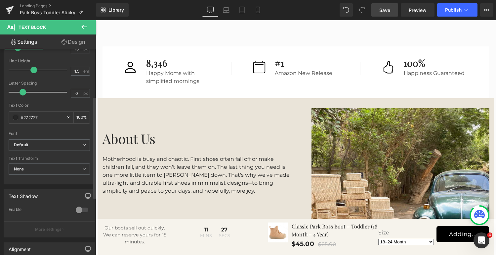
scroll to position [96, 0]
drag, startPoint x: 44, startPoint y: 114, endPoint x: 18, endPoint y: 115, distance: 26.2
click at [18, 115] on div "#272727" at bounding box center [37, 116] width 57 height 12
paste input "6f422e"
type input "#6f422e"
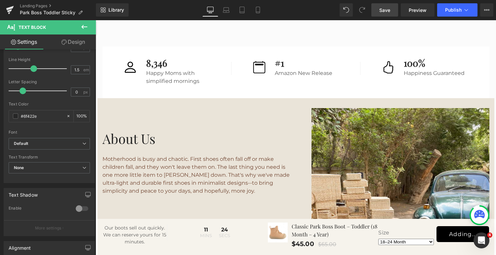
click at [209, 141] on h2 "About Us" at bounding box center [197, 138] width 189 height 17
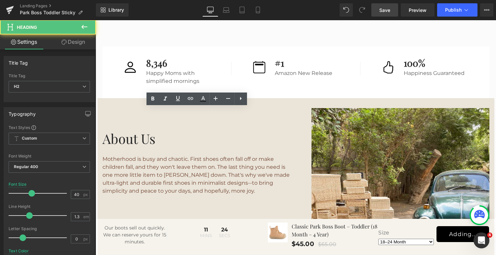
click at [112, 139] on h2 "About Us" at bounding box center [197, 138] width 189 height 17
click at [150, 136] on h2 "About Us" at bounding box center [197, 138] width 189 height 17
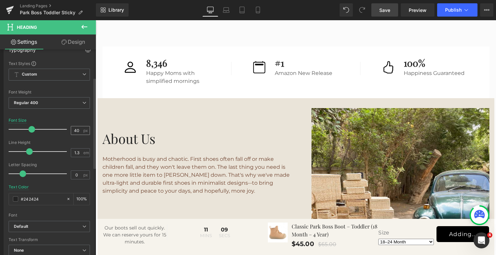
scroll to position [67, 0]
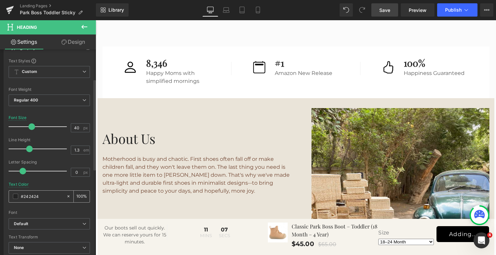
drag, startPoint x: 47, startPoint y: 194, endPoint x: 18, endPoint y: 193, distance: 28.8
click at [18, 193] on div "#242424" at bounding box center [37, 196] width 57 height 12
paste input "6f422e"
type input "#6f422e"
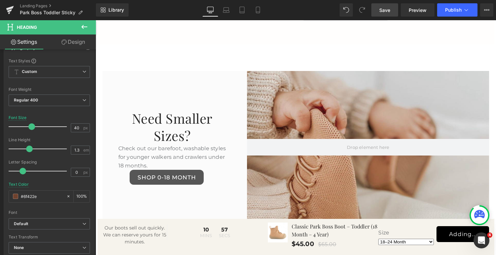
scroll to position [1230, 0]
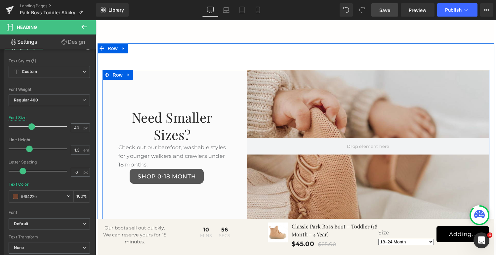
click at [241, 86] on div "Collection Banner" at bounding box center [360, 146] width 258 height 152
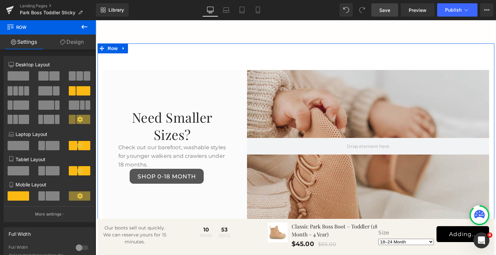
click at [241, 61] on div "Need Smaller Sizes? Heading Check out our barefoot, washable styles for younger…" at bounding box center [296, 132] width 397 height 179
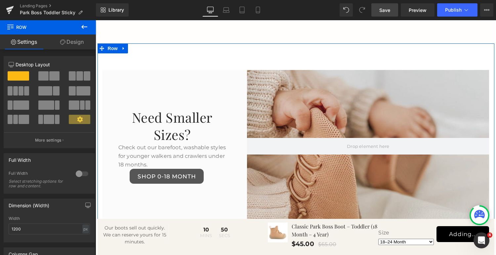
click at [78, 41] on link "Design" at bounding box center [72, 41] width 48 height 15
click at [0, 0] on div "Background" at bounding box center [0, 0] width 0 height 0
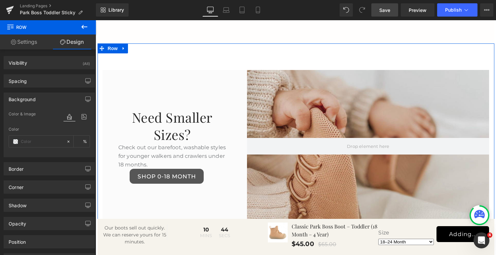
type input "transparent"
type input "0"
click at [44, 141] on input "transparent" at bounding box center [42, 141] width 42 height 7
paste input "#eae4d9"
type input "#eae4d9"
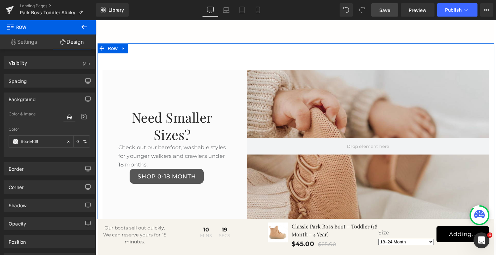
type input "100"
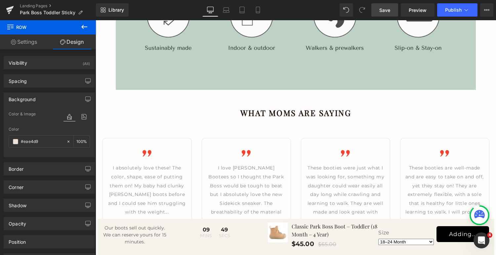
scroll to position [938, 0]
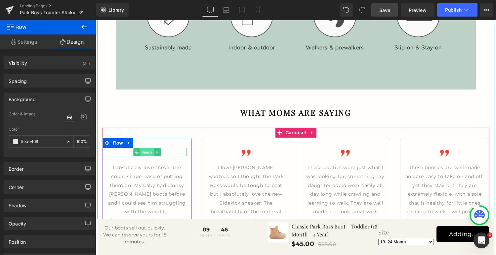
click at [147, 151] on span "Image" at bounding box center [147, 152] width 14 height 8
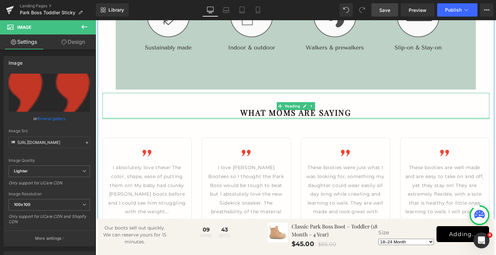
click at [176, 117] on div at bounding box center [296, 118] width 387 height 2
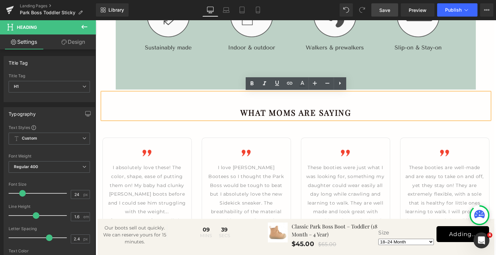
click at [254, 111] on b "What Moms Are Saying" at bounding box center [296, 112] width 111 height 11
click at [82, 85] on icon at bounding box center [84, 86] width 4 height 4
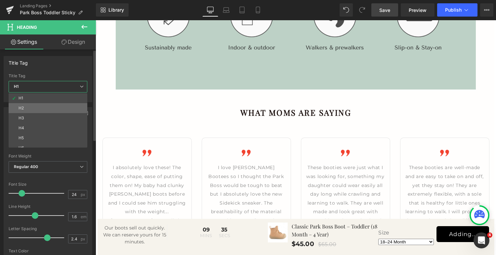
click at [36, 105] on li "H2" at bounding box center [50, 108] width 82 height 10
type input "27"
type input "1.8"
type input "0.68"
type input "#272727"
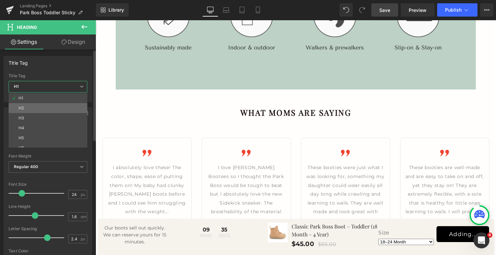
type input "100"
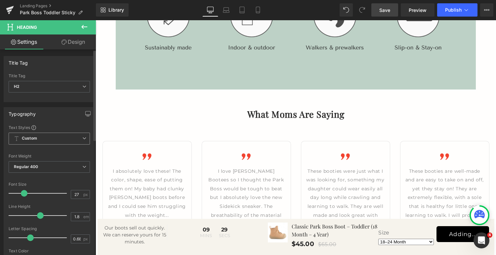
click at [52, 134] on span "Custom Setup Global Style" at bounding box center [49, 138] width 81 height 12
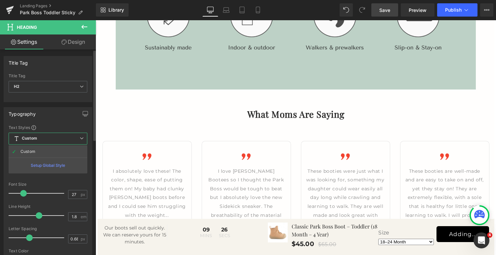
click at [51, 121] on div "Typography Text Styles Custom Custom Setup Global Style Custom Setup Global Sty…" at bounding box center [48, 218] width 89 height 222
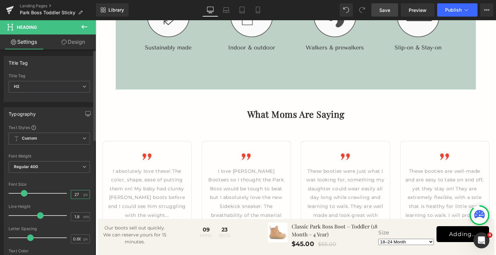
drag, startPoint x: 77, startPoint y: 191, endPoint x: 70, endPoint y: 191, distance: 6.6
click at [71, 191] on input "27" at bounding box center [77, 194] width 12 height 8
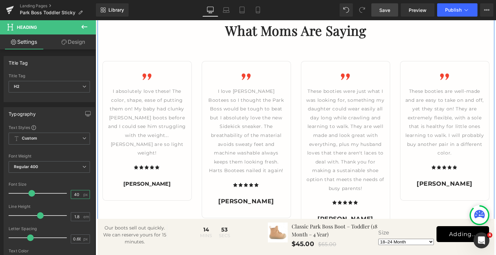
scroll to position [1027, 0]
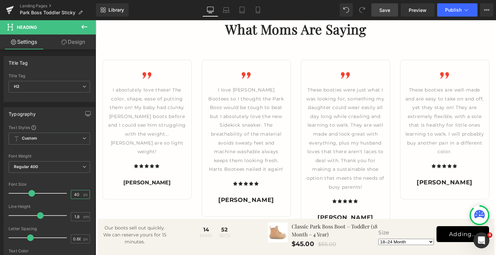
type input "40"
click at [385, 11] on span "Save" at bounding box center [385, 10] width 11 height 7
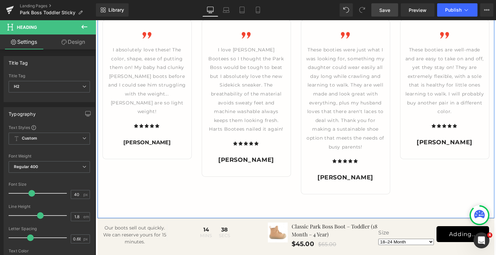
scroll to position [949, 0]
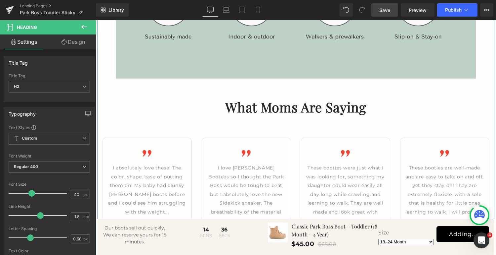
click at [380, 107] on h2 "What Moms Are Saying" at bounding box center [296, 107] width 387 height 24
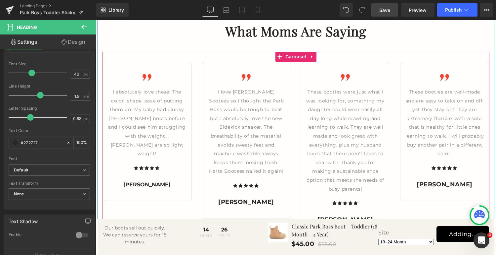
scroll to position [1037, 0]
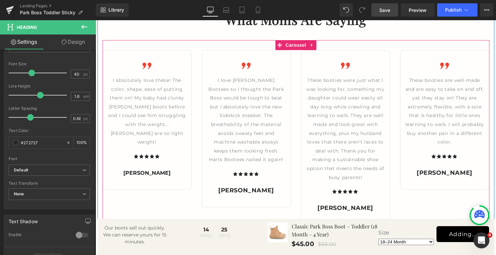
click at [353, 133] on span "These booties were just what I was looking for, something my daughter could wea…" at bounding box center [345, 128] width 78 height 103
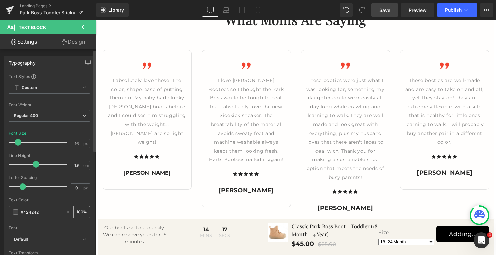
drag, startPoint x: 46, startPoint y: 209, endPoint x: 27, endPoint y: 211, distance: 18.3
click at [27, 211] on input "#424242" at bounding box center [42, 211] width 42 height 7
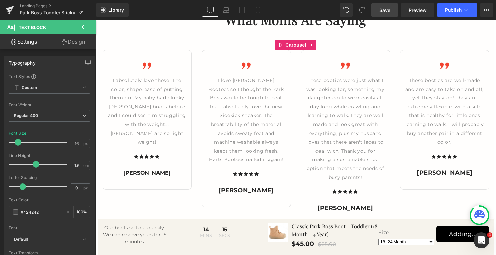
click at [166, 186] on div "Image I absolutely love these! The color, shape, ease of putting them on! My ba…" at bounding box center [301, 137] width 397 height 174
click at [157, 152] on div "Icon" at bounding box center [157, 156] width 5 height 9
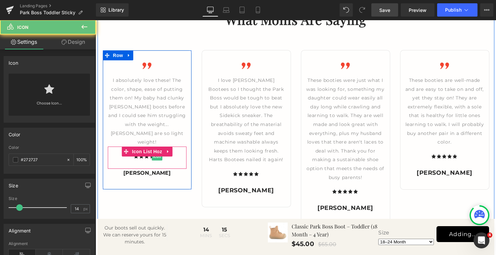
click at [157, 152] on span "Icon" at bounding box center [157, 156] width 11 height 8
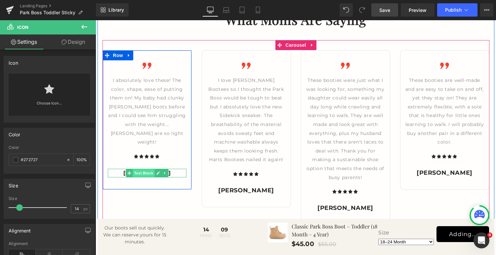
click at [148, 169] on span "Text Block" at bounding box center [144, 173] width 22 height 8
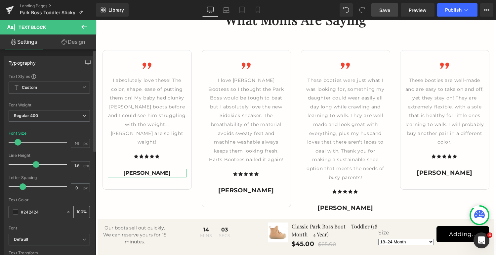
drag, startPoint x: 44, startPoint y: 210, endPoint x: 23, endPoint y: 212, distance: 20.6
click at [23, 212] on input "#242424" at bounding box center [42, 211] width 42 height 7
type input "#272727"
type input "100"
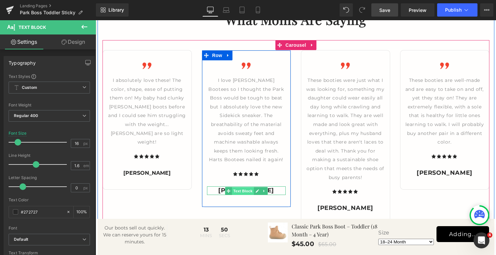
click at [243, 189] on span "Text Block" at bounding box center [243, 191] width 22 height 8
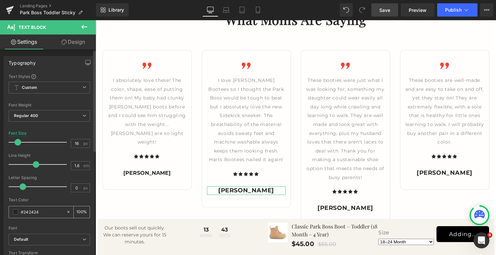
drag, startPoint x: 45, startPoint y: 211, endPoint x: 23, endPoint y: 211, distance: 22.2
click at [23, 211] on input "#242424" at bounding box center [42, 211] width 42 height 7
type input "#272"
type input "0"
type input "#272727"
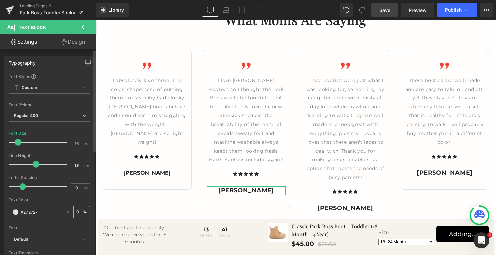
type input "100"
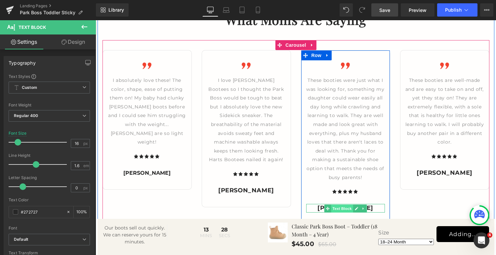
click at [347, 208] on span "Text Block" at bounding box center [342, 208] width 22 height 8
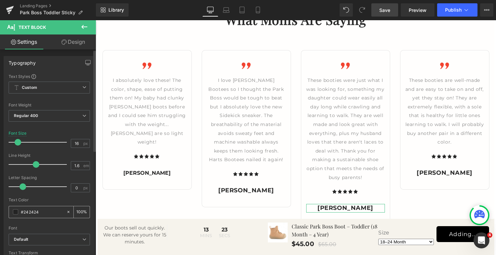
drag, startPoint x: 40, startPoint y: 212, endPoint x: 24, endPoint y: 212, distance: 15.2
click at [24, 212] on input "#242424" at bounding box center [42, 211] width 42 height 7
type input "#2272"
type input "13"
type input "#2"
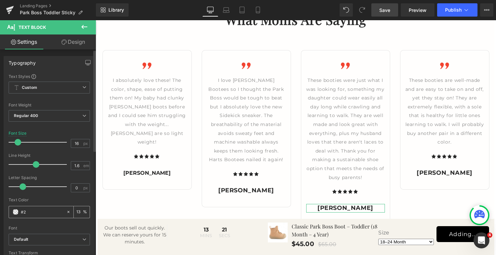
type input "0"
type input "#272"
type input "100"
type input "#272727"
type input "100"
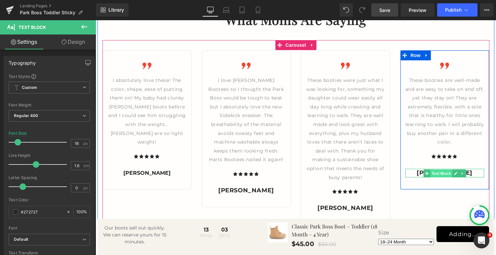
click at [438, 172] on span "Text Block" at bounding box center [442, 173] width 22 height 8
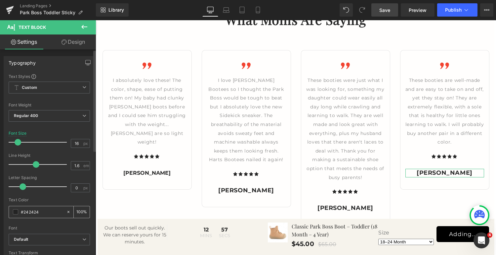
click at [42, 210] on input "#242424" at bounding box center [42, 211] width 42 height 7
type input "#242"
type input "100"
type input "#"
type input "0"
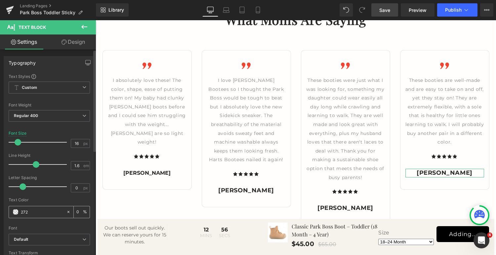
type input "2727"
type input "47"
type input "272727"
type input "100"
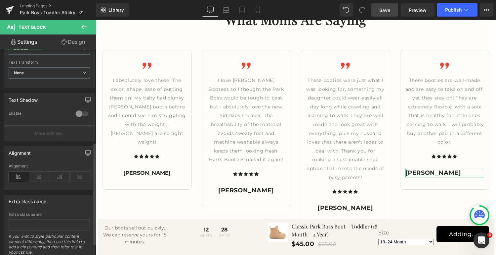
scroll to position [195, 0]
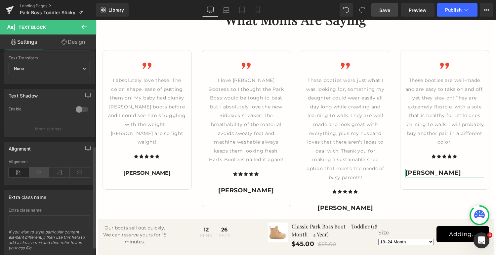
click at [39, 172] on icon at bounding box center [39, 172] width 21 height 10
type input "#272727"
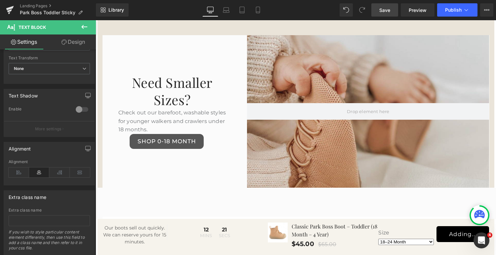
scroll to position [1277, 0]
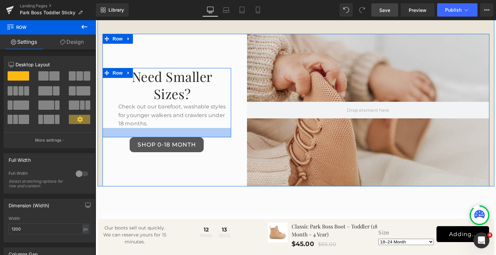
drag, startPoint x: 167, startPoint y: 131, endPoint x: 167, endPoint y: 140, distance: 9.3
click at [167, 140] on div "Need Smaller Sizes? Heading Check out our barefoot, washable styles for younger…" at bounding box center [167, 110] width 129 height 152
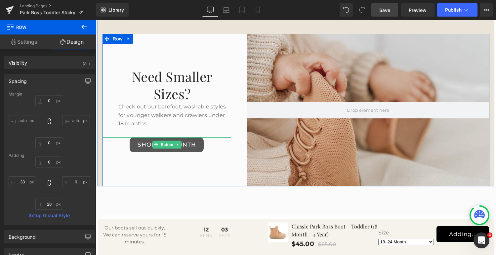
click at [188, 147] on link "Shop 0-18 Month" at bounding box center [167, 144] width 74 height 15
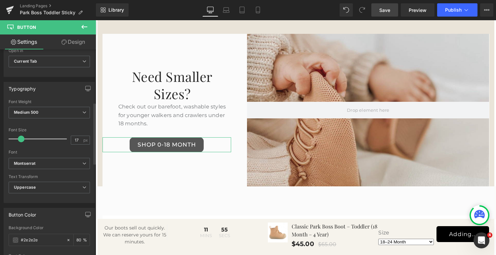
scroll to position [191, 0]
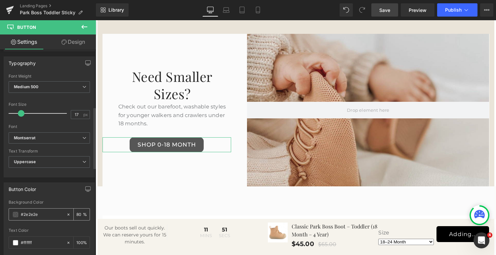
drag, startPoint x: 47, startPoint y: 212, endPoint x: 24, endPoint y: 212, distance: 23.2
click at [24, 212] on input "#2e2e2e" at bounding box center [42, 213] width 42 height 7
type input "#27"
type input "0"
type input "#2727"
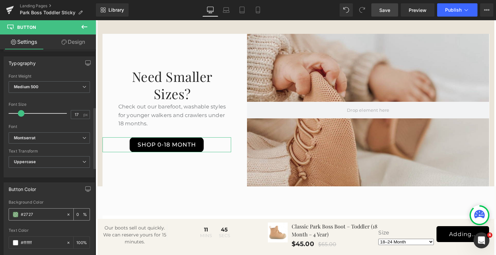
type input "47"
type input "#272727"
type input "100"
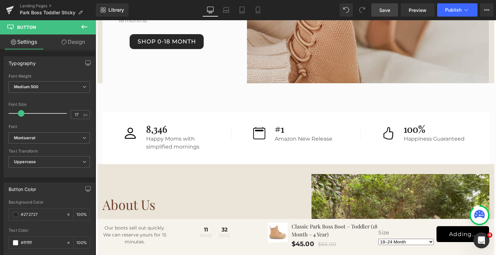
scroll to position [1384, 0]
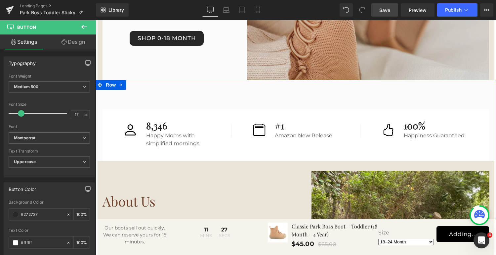
click at [178, 88] on div "Image 8,346 Heading Happy Moms with simplified mornings Text Block Icon List Im…" at bounding box center [296, 243] width 401 height 326
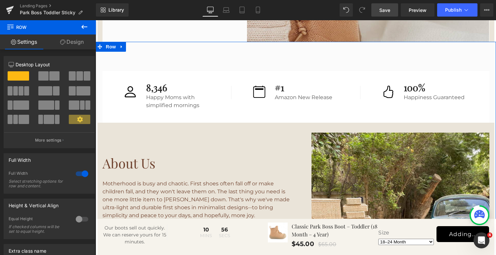
scroll to position [1390, 0]
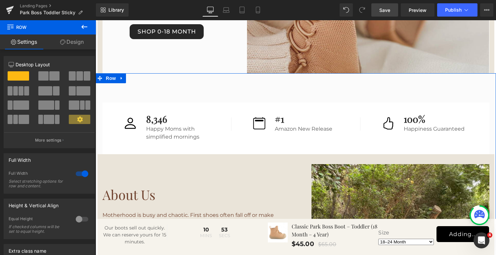
click at [68, 42] on link "Design" at bounding box center [72, 41] width 48 height 15
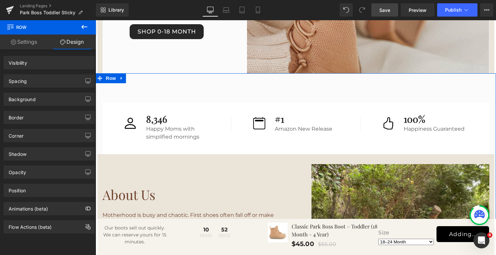
click at [49, 97] on div "Background" at bounding box center [49, 99] width 91 height 13
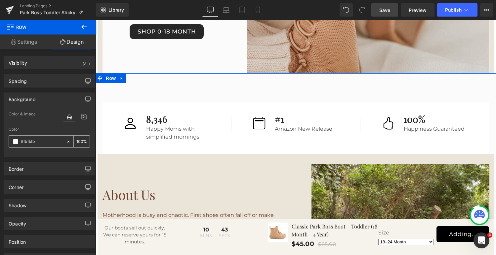
click at [42, 141] on input "#fbfbfb" at bounding box center [42, 141] width 42 height 7
paste input "eae4d9"
type input "#eae4d9"
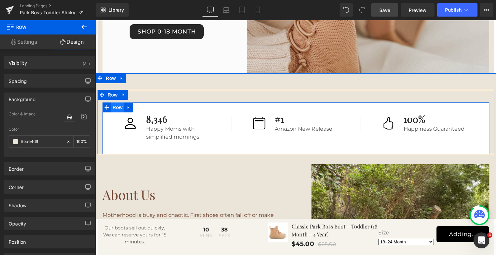
click at [118, 106] on span "Row" at bounding box center [117, 107] width 13 height 10
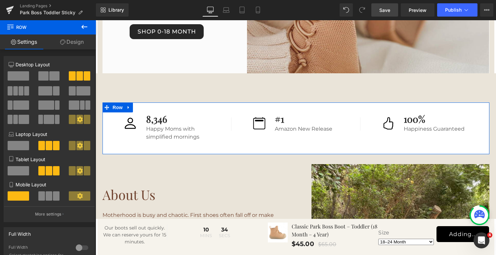
click at [74, 44] on link "Design" at bounding box center [72, 41] width 48 height 15
click at [0, 0] on div "Background" at bounding box center [0, 0] width 0 height 0
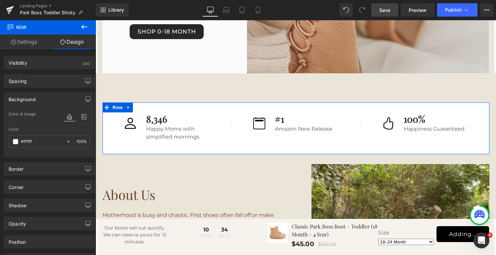
type input "#ffffff"
type input "100"
click at [38, 142] on input "#ffffff" at bounding box center [42, 141] width 42 height 7
paste input "eae4d9"
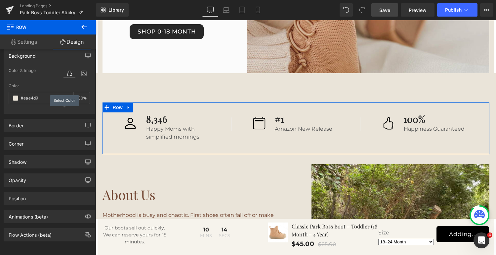
scroll to position [46, 0]
click at [49, 94] on input "#eae4d9" at bounding box center [42, 97] width 42 height 7
click at [46, 96] on input "#eae4d9" at bounding box center [42, 97] width 42 height 7
drag, startPoint x: 46, startPoint y: 96, endPoint x: 18, endPoint y: 94, distance: 27.9
click at [18, 94] on div "#eae4d9" at bounding box center [37, 98] width 57 height 12
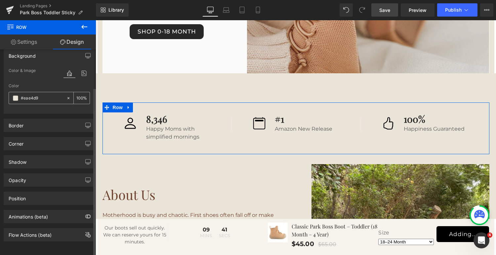
paste input "f9f8f6"
type input "#f9f8f6"
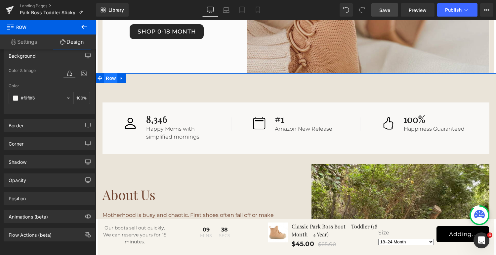
click at [110, 77] on span "Row" at bounding box center [110, 78] width 13 height 10
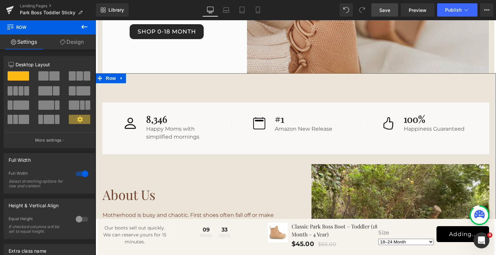
click at [73, 43] on link "Design" at bounding box center [72, 41] width 48 height 15
click at [0, 0] on div "Background" at bounding box center [0, 0] width 0 height 0
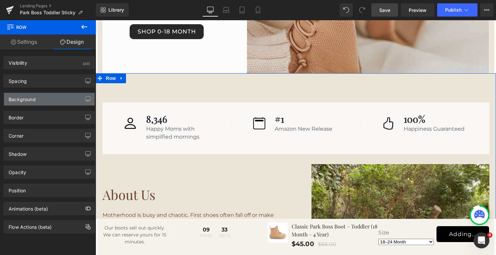
type input "#eae4d9"
type input "100"
click at [39, 98] on div "Background" at bounding box center [49, 99] width 91 height 13
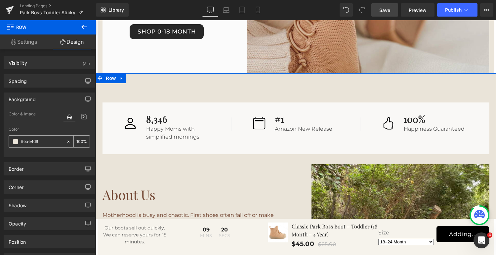
paste input "f9f8f6"
type input "#f9f8f6"
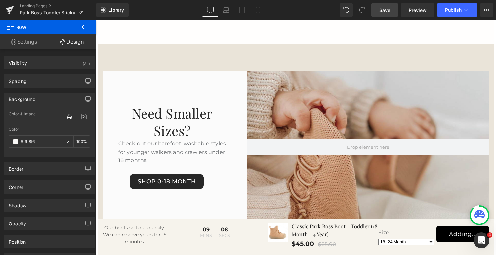
scroll to position [1242, 0]
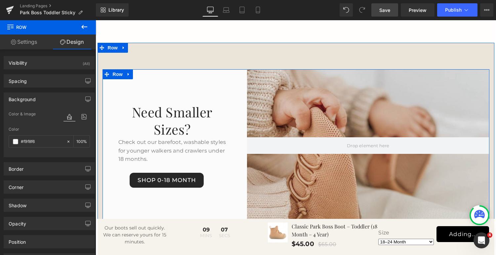
click at [221, 88] on div "Need Smaller Sizes? Heading Check out our barefoot, washable styles for younger…" at bounding box center [167, 145] width 129 height 152
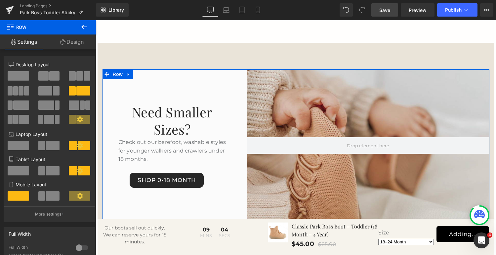
click at [74, 45] on link "Design" at bounding box center [72, 41] width 48 height 15
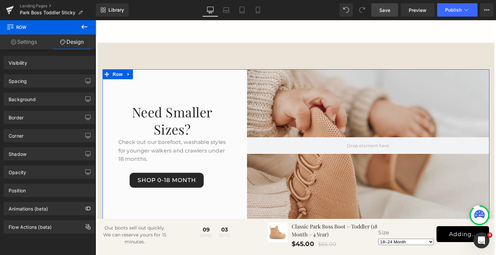
click at [61, 101] on div "Background" at bounding box center [49, 99] width 91 height 13
click at [66, 102] on div "Background" at bounding box center [49, 99] width 91 height 13
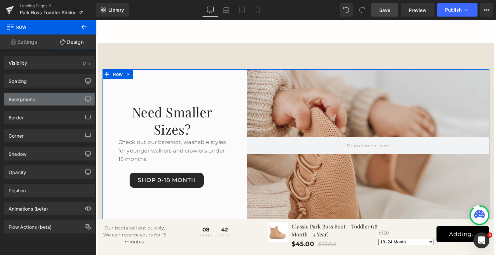
click at [45, 99] on div "Background" at bounding box center [49, 99] width 91 height 13
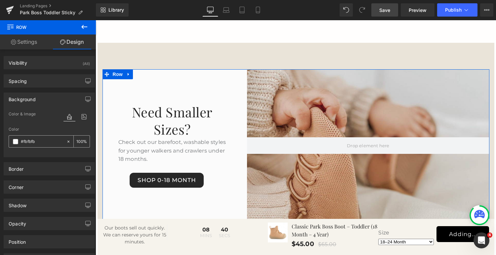
click at [42, 141] on input "#fbfbfb" at bounding box center [42, 141] width 42 height 7
paste input "eae4d9"
type input "#eae4d9"
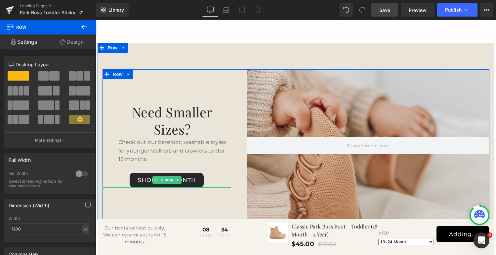
click at [158, 182] on span at bounding box center [156, 180] width 7 height 8
click at [147, 180] on link "Shop 0-18 Month" at bounding box center [167, 179] width 74 height 15
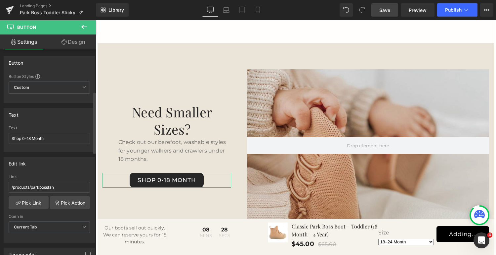
scroll to position [140, 0]
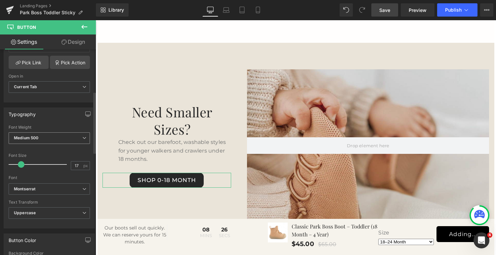
click at [65, 138] on span "Medium 500" at bounding box center [49, 138] width 81 height 12
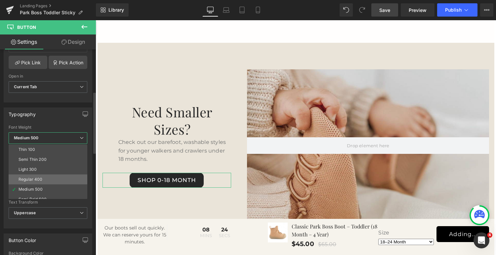
click at [55, 174] on li "Regular 400" at bounding box center [50, 179] width 82 height 10
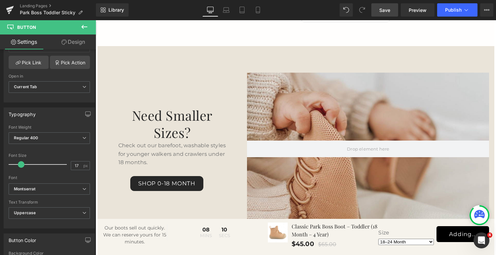
scroll to position [1237, 0]
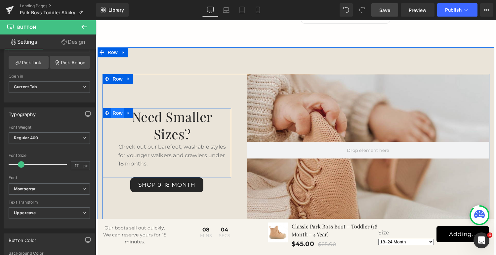
click at [117, 113] on span "Row" at bounding box center [117, 113] width 13 height 10
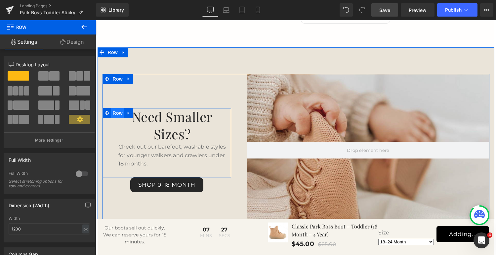
click at [117, 111] on span "Row" at bounding box center [117, 113] width 13 height 10
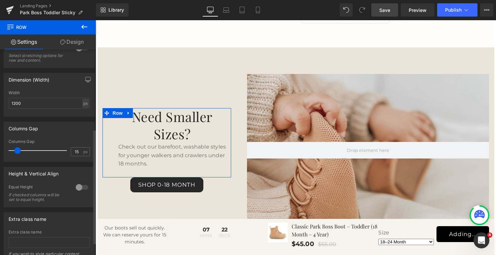
scroll to position [165, 0]
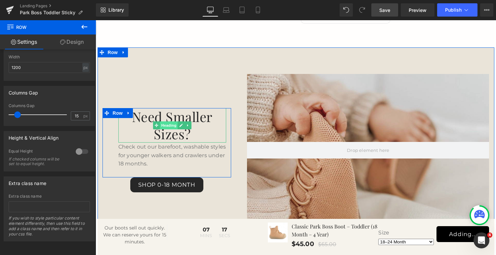
click at [166, 125] on span "Heading" at bounding box center [169, 125] width 18 height 8
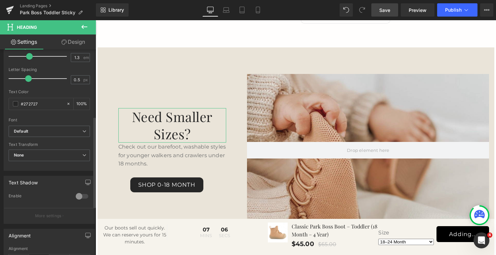
scroll to position [161, 0]
drag, startPoint x: 45, startPoint y: 101, endPoint x: 20, endPoint y: 102, distance: 25.2
click at [21, 102] on input "#272727" at bounding box center [42, 101] width 42 height 7
paste input "6f422e"
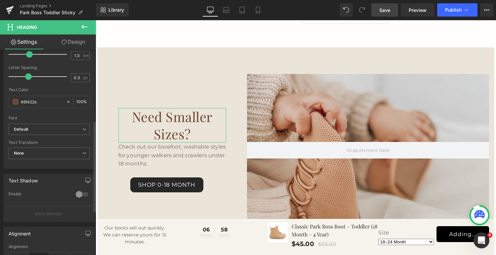
type input "#6f422e"
click at [73, 116] on div "Font" at bounding box center [49, 118] width 81 height 5
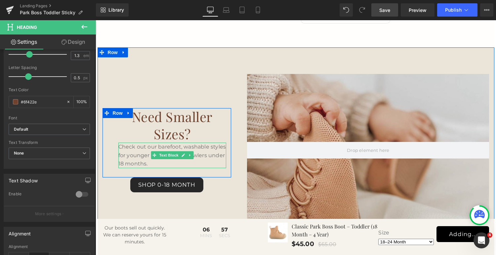
click at [138, 162] on p "Check out our barefoot, washable styles for younger walkers and crawlers under …" at bounding box center [172, 154] width 108 height 25
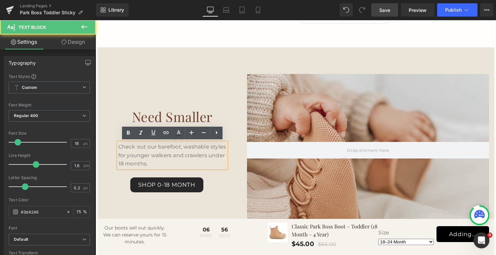
click at [152, 163] on p "Check out our barefoot, washable styles for younger walkers and crawlers under …" at bounding box center [172, 154] width 108 height 25
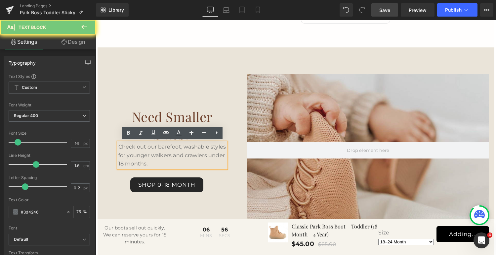
click at [386, 11] on span "Save" at bounding box center [385, 10] width 11 height 7
